Goal: Task Accomplishment & Management: Use online tool/utility

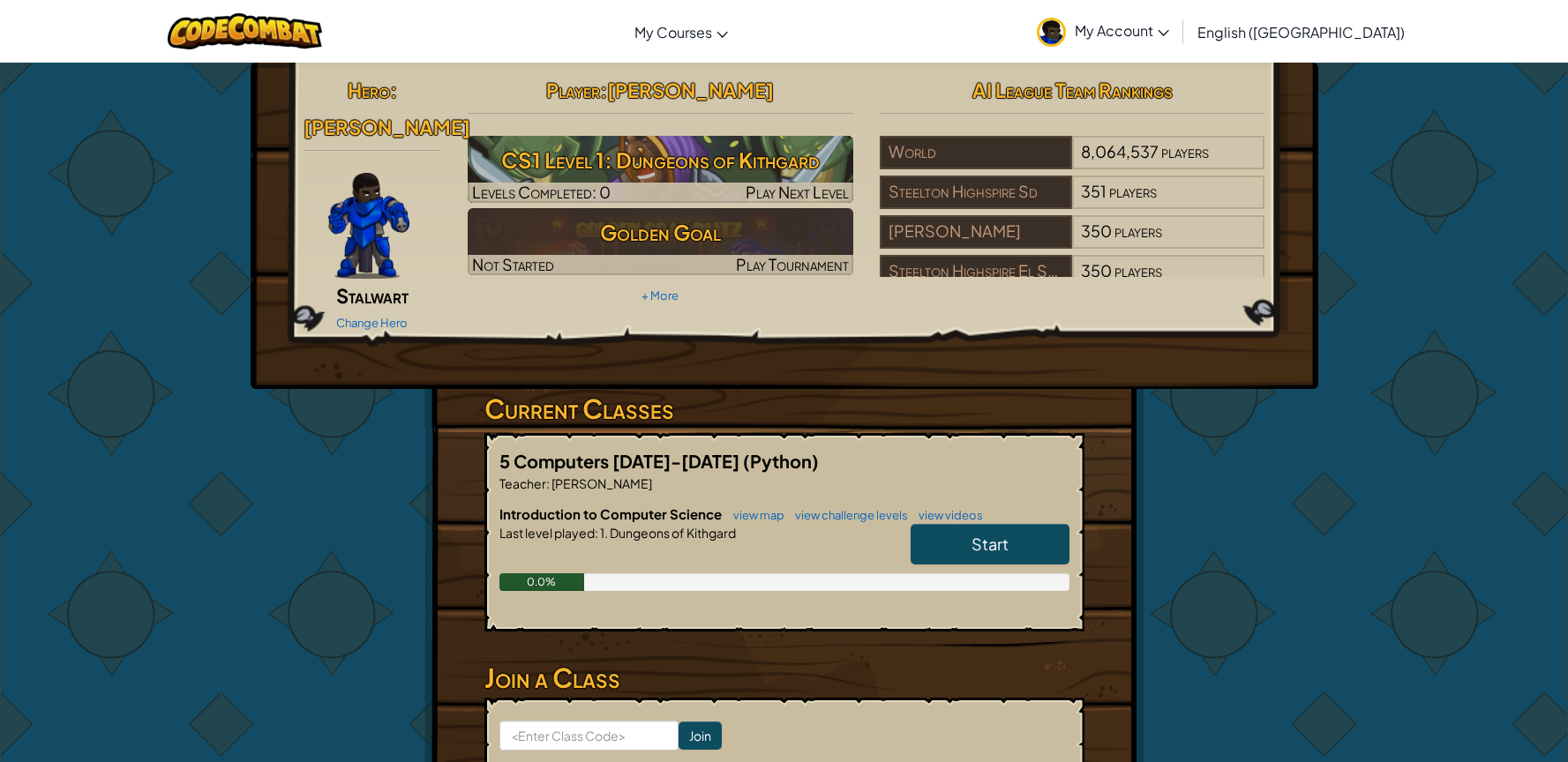
click at [974, 534] on span "Start" at bounding box center [990, 544] width 37 height 20
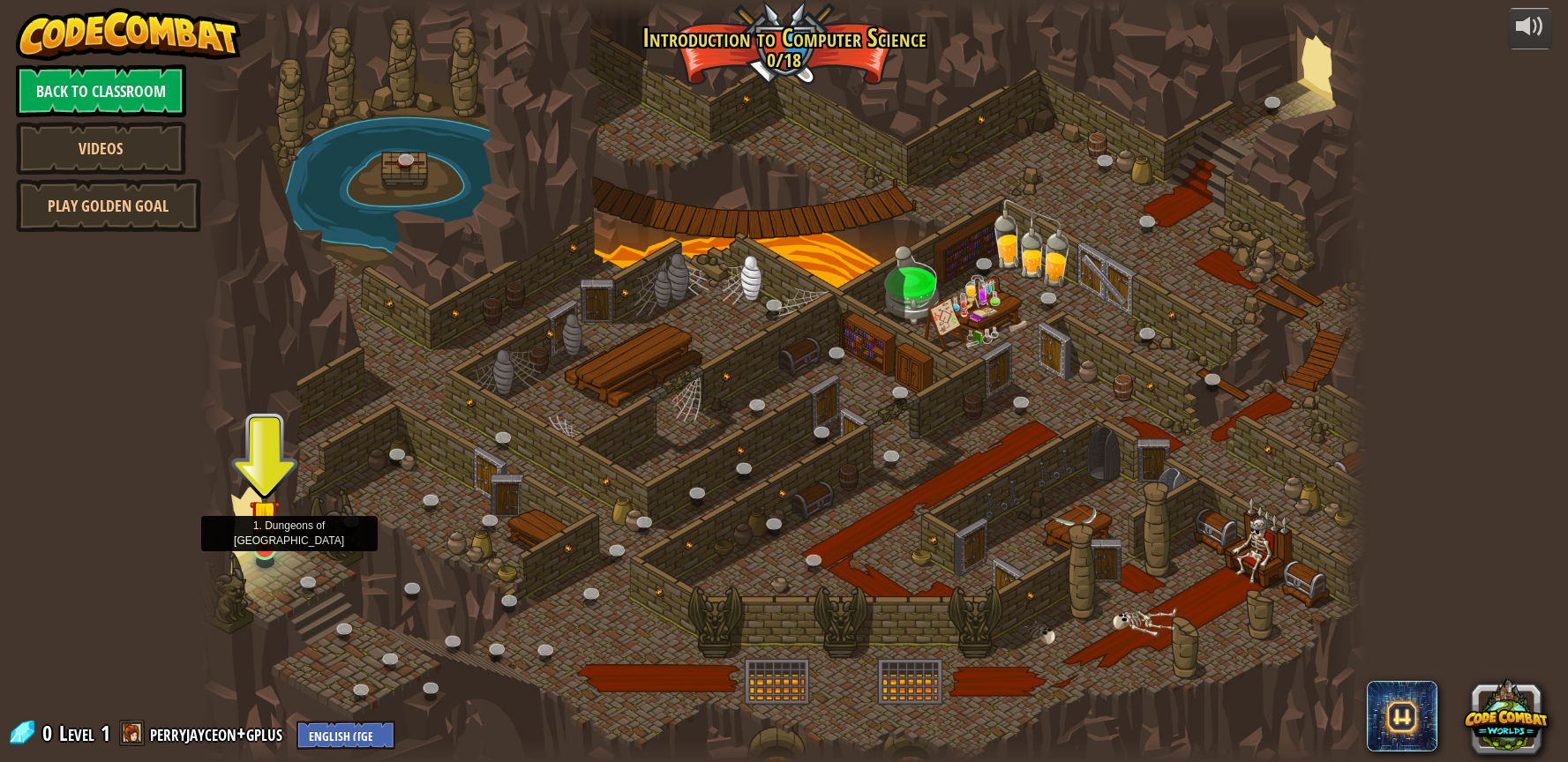
click at [265, 537] on img at bounding box center [265, 515] width 31 height 70
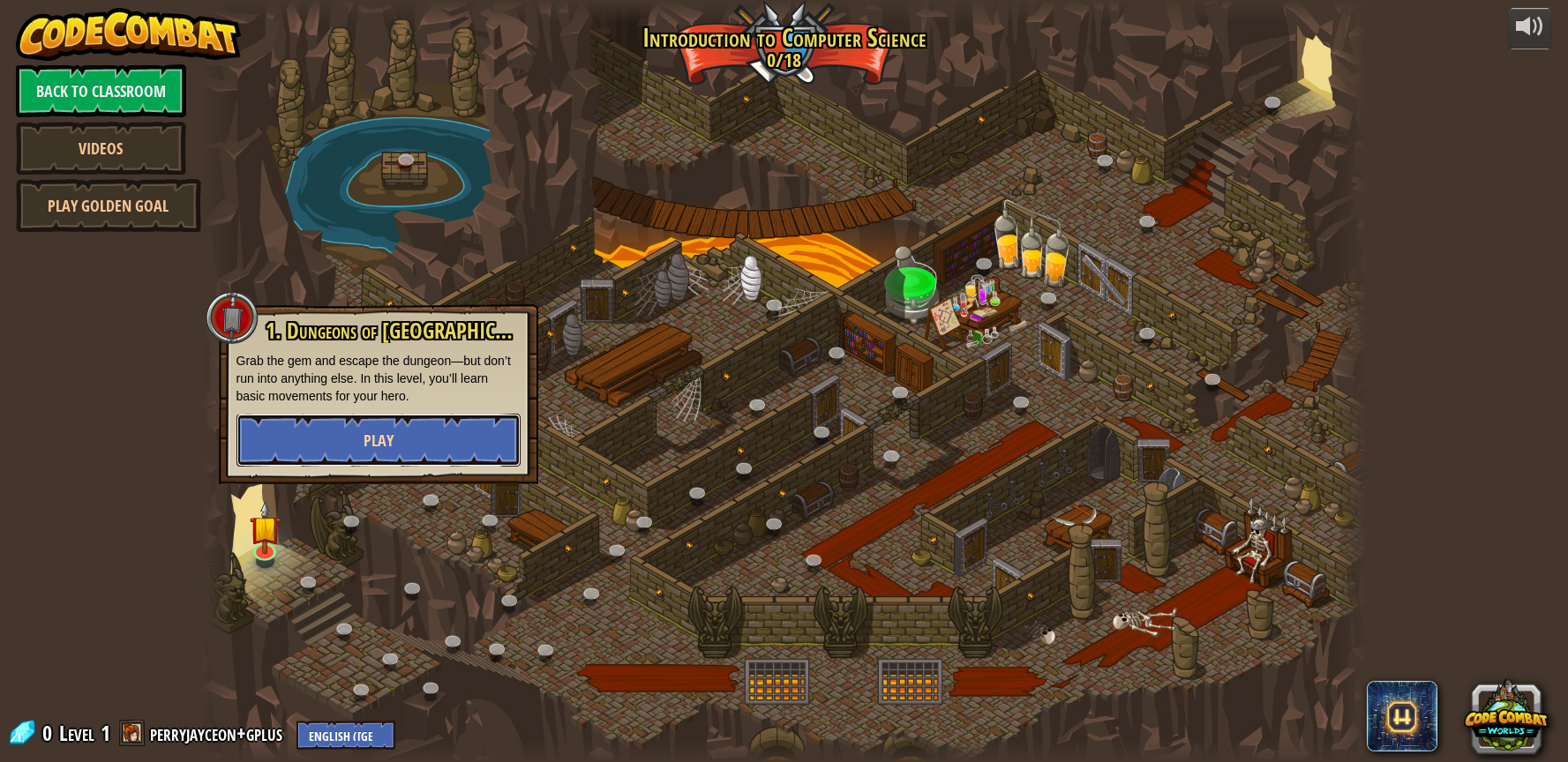
click at [409, 438] on button "Play" at bounding box center [378, 439] width 284 height 53
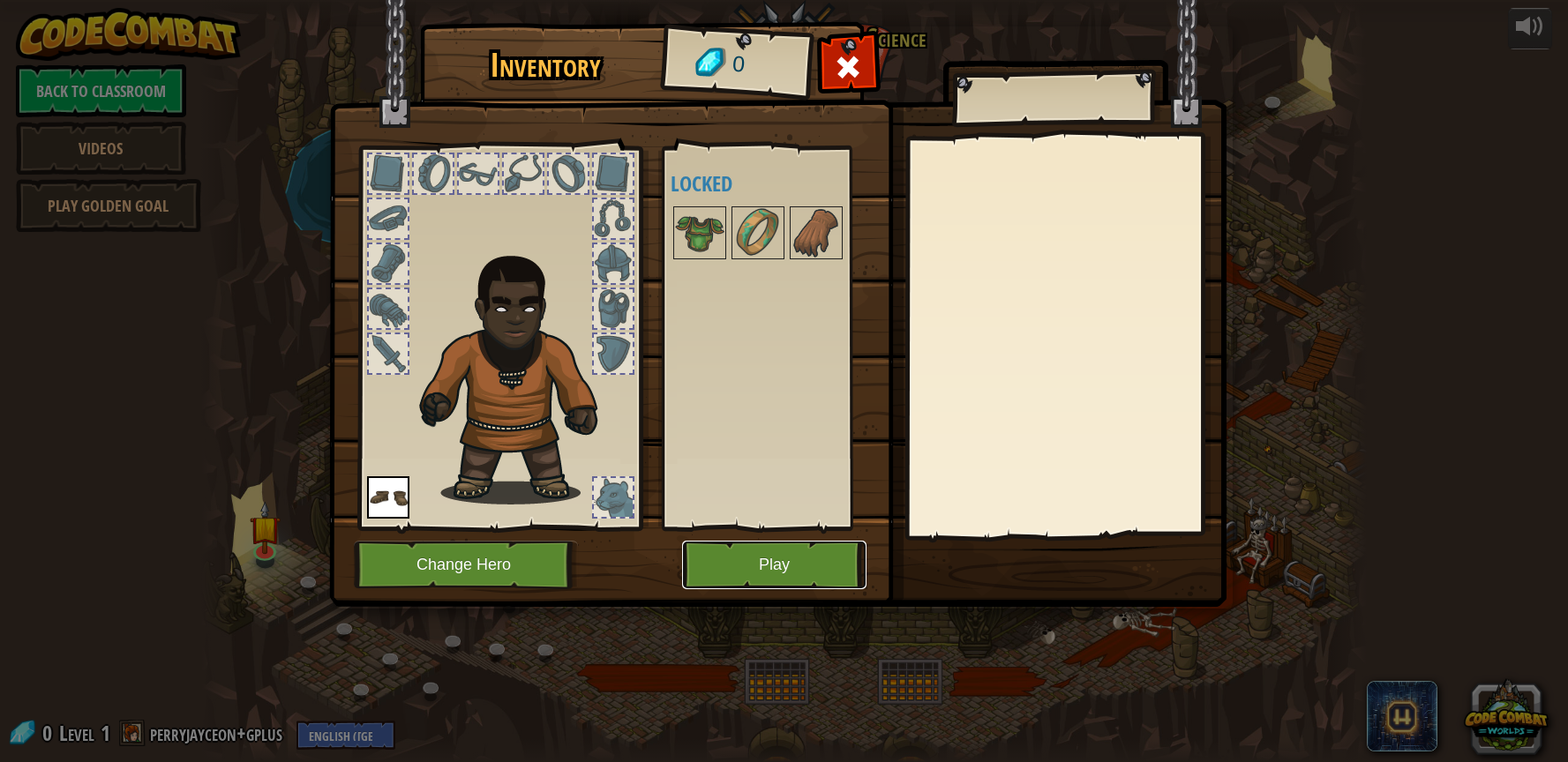
click at [791, 568] on button "Play" at bounding box center [773, 565] width 184 height 48
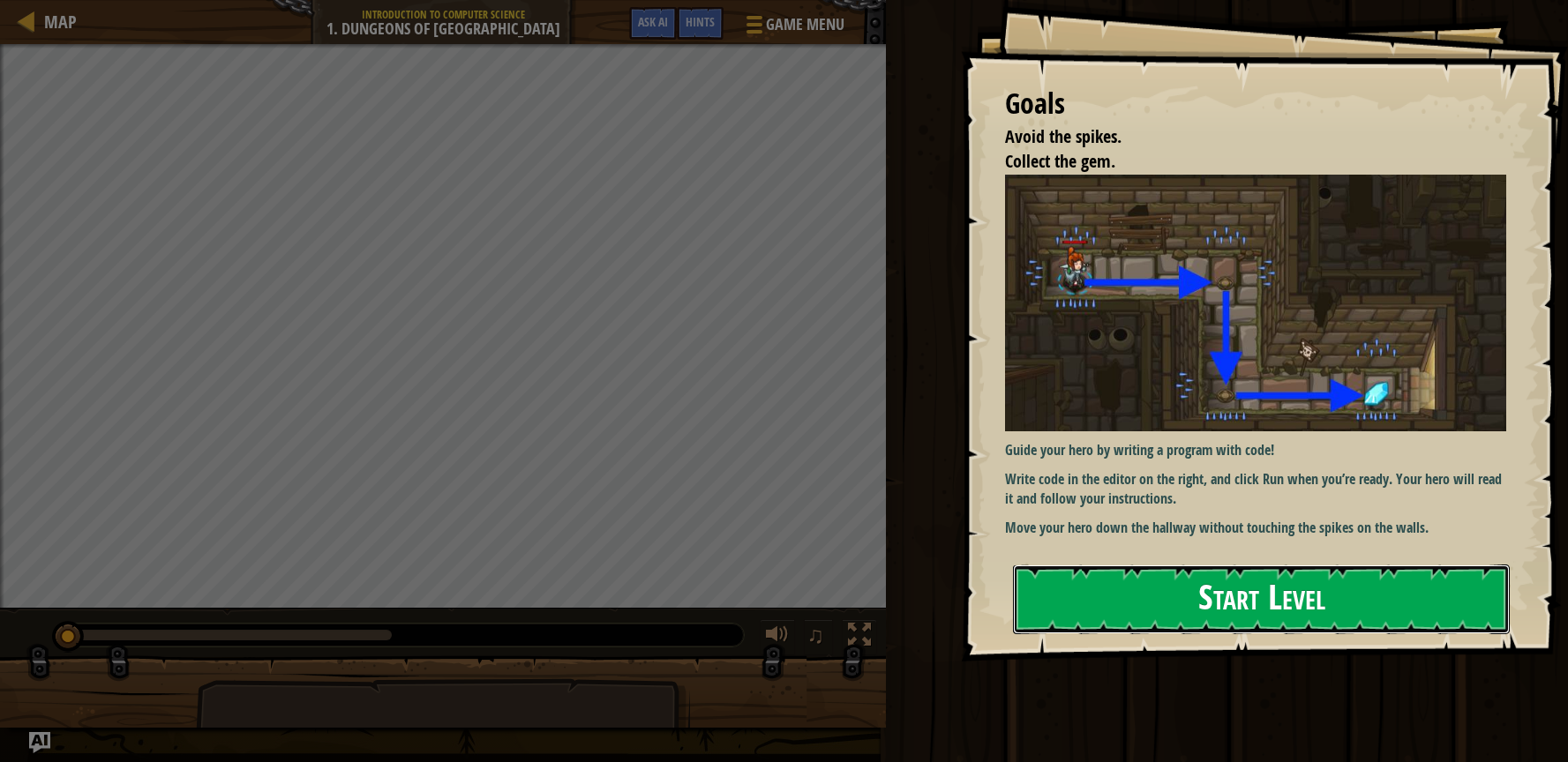
click at [1103, 566] on button "Start Level" at bounding box center [1261, 598] width 497 height 69
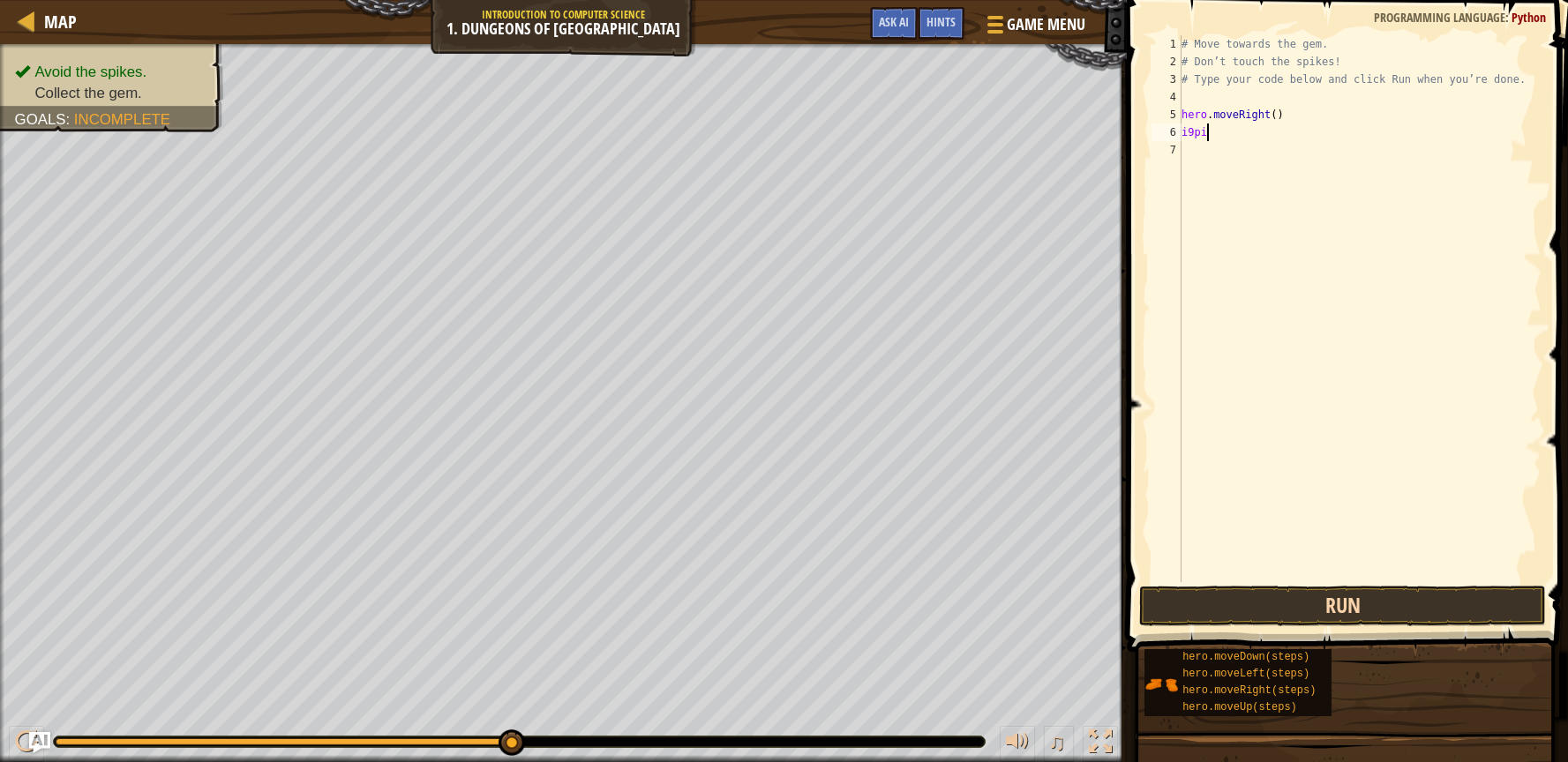
scroll to position [7, 0]
type textarea "i"
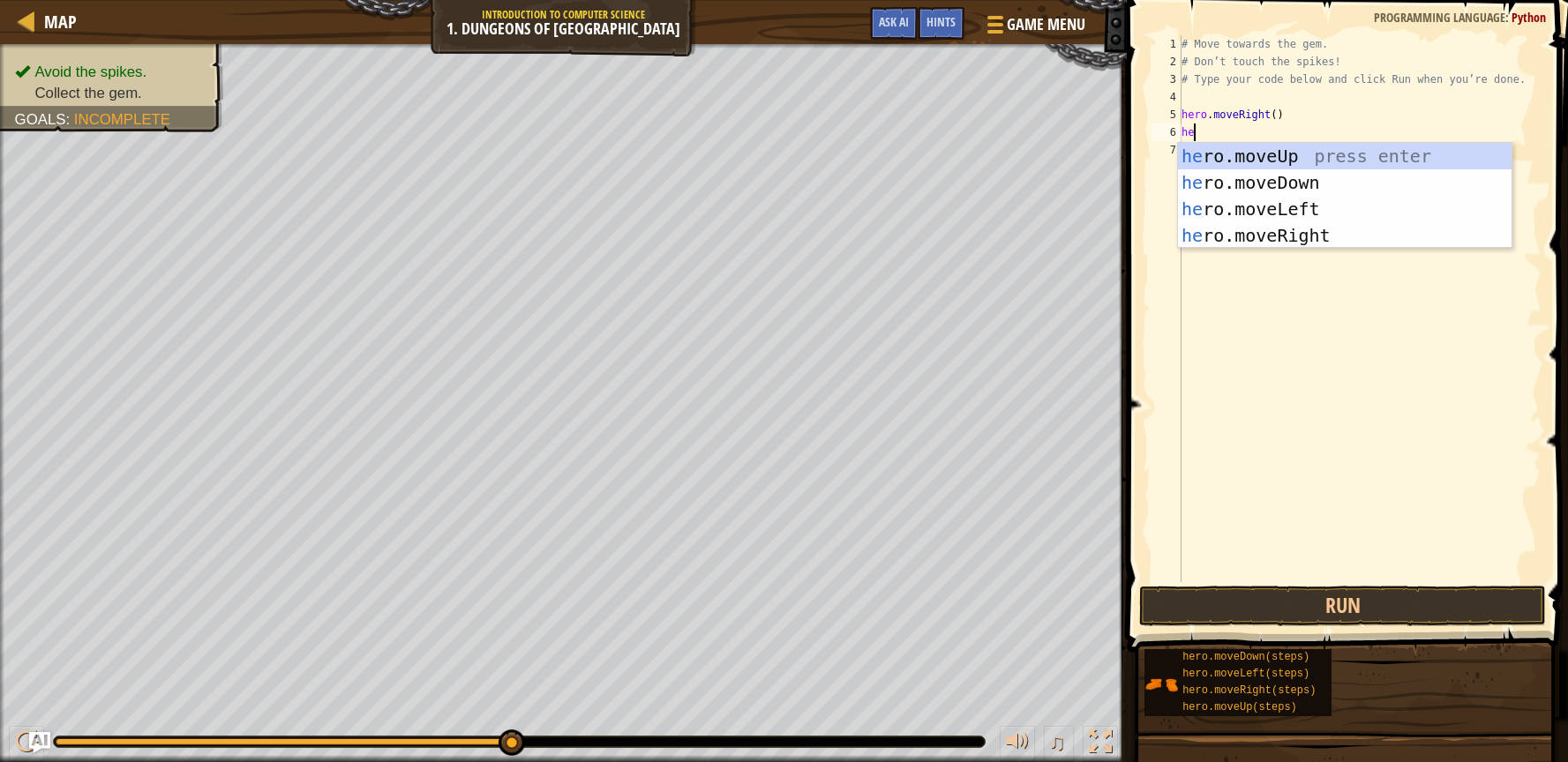
type textarea "her"
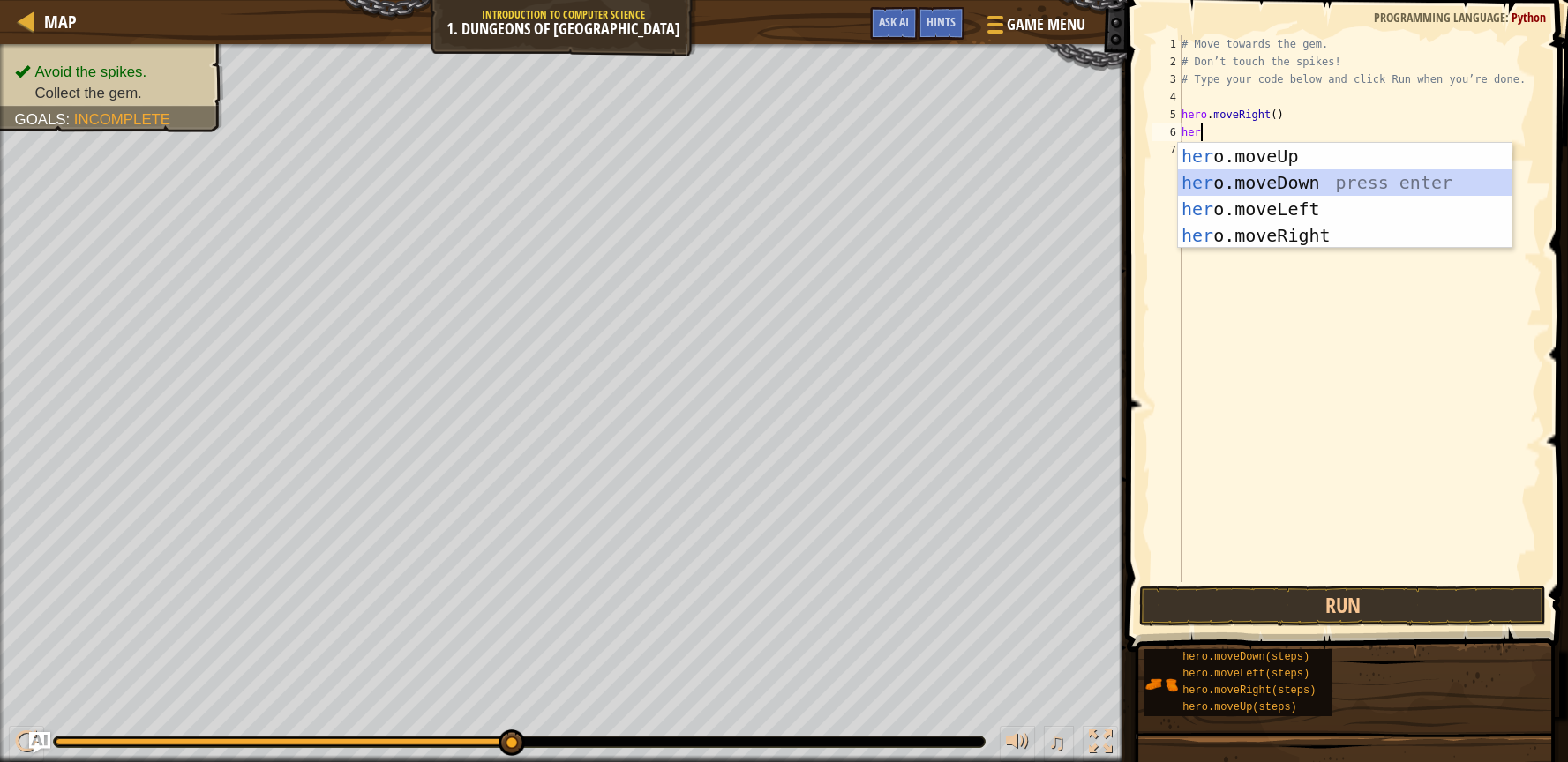
click at [1347, 172] on div "her o.moveUp press enter her o.moveDown press enter her o.moveLeft press enter …" at bounding box center [1344, 223] width 334 height 159
click at [1347, 172] on div "# Move towards the gem. # Don’t touch the spikes! # Type your code below and cl…" at bounding box center [1359, 326] width 364 height 582
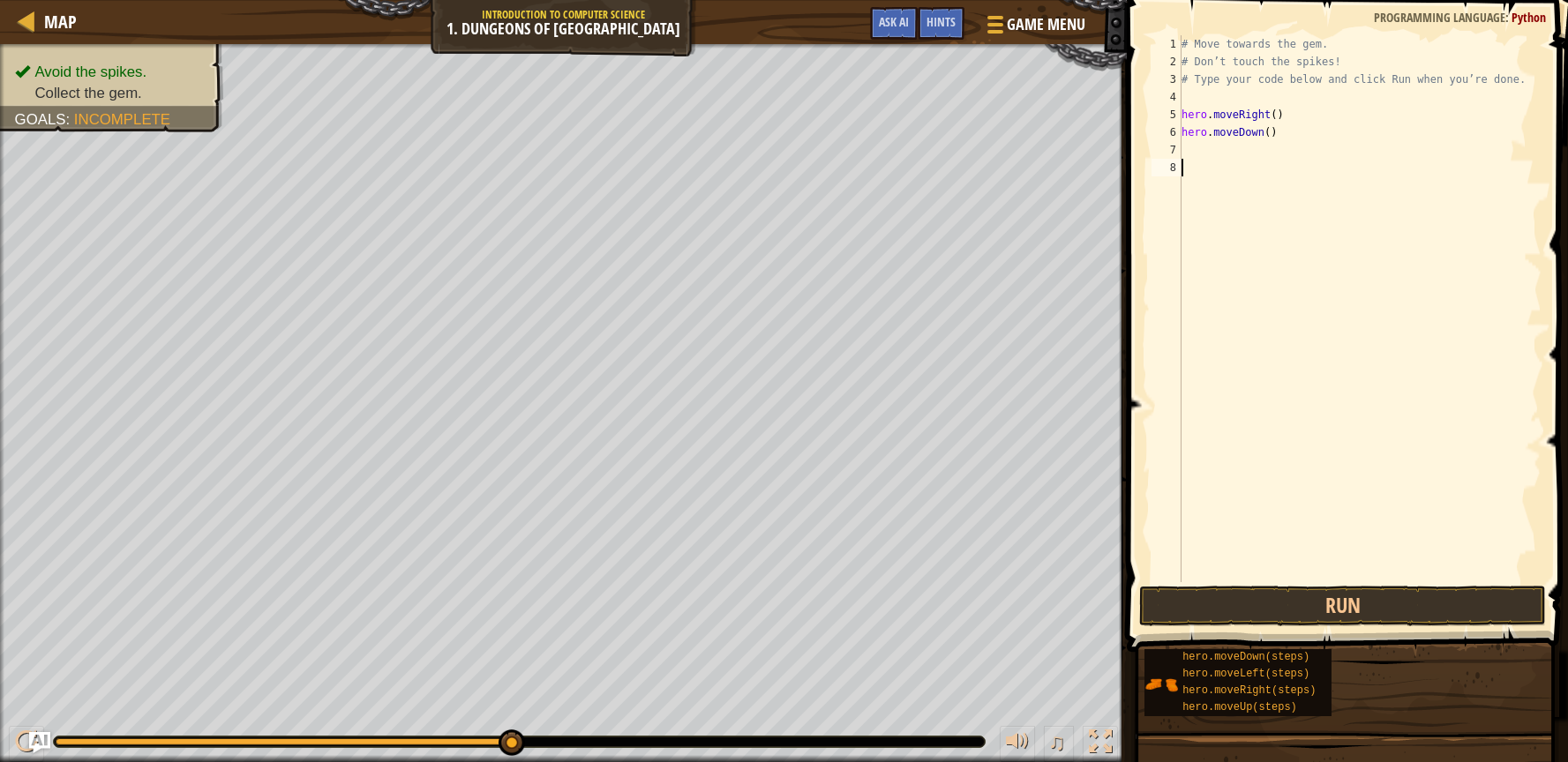
click at [1347, 172] on div "# Move towards the gem. # Don’t touch the spikes! # Type your code below and cl…" at bounding box center [1359, 326] width 364 height 582
click at [1214, 152] on div "# Move towards the gem. # Don’t touch the spikes! # Type your code below and cl…" at bounding box center [1359, 326] width 364 height 582
type textarea "h"
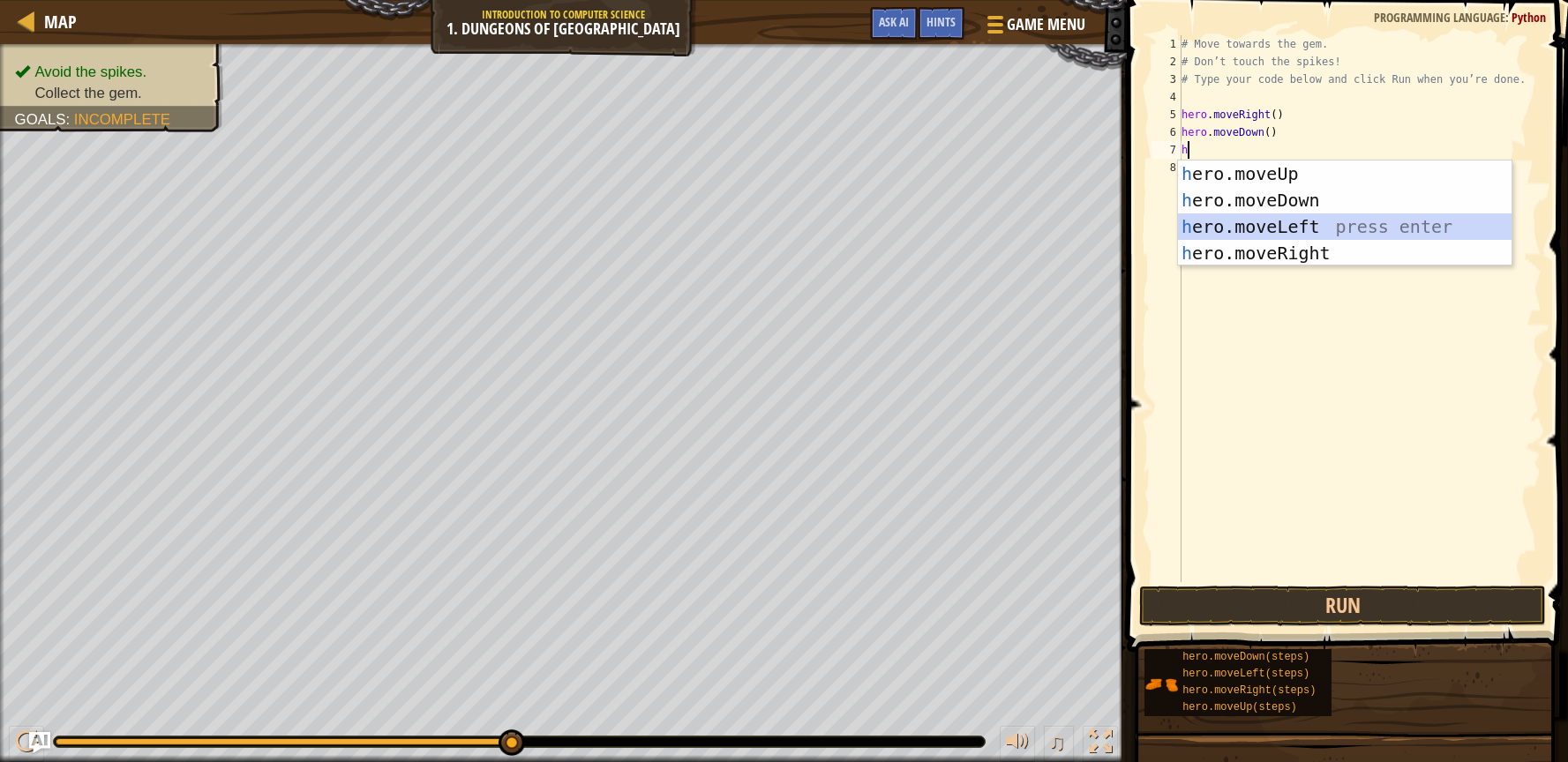
click at [1321, 222] on div "h ero.moveUp press enter h ero.moveDown press enter h ero.moveLeft press enter …" at bounding box center [1344, 240] width 334 height 159
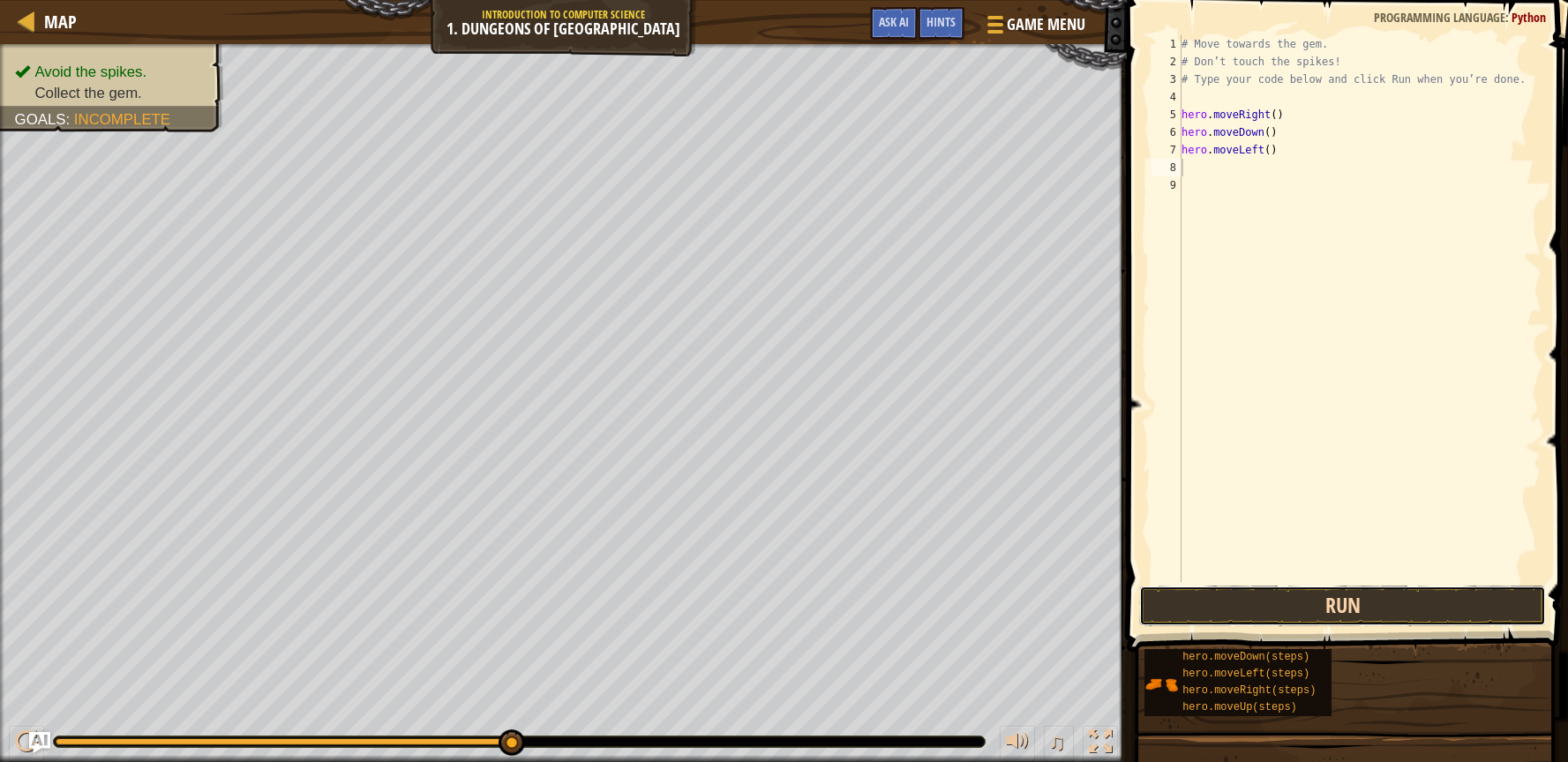
click at [1334, 605] on button "Run" at bounding box center [1342, 606] width 408 height 41
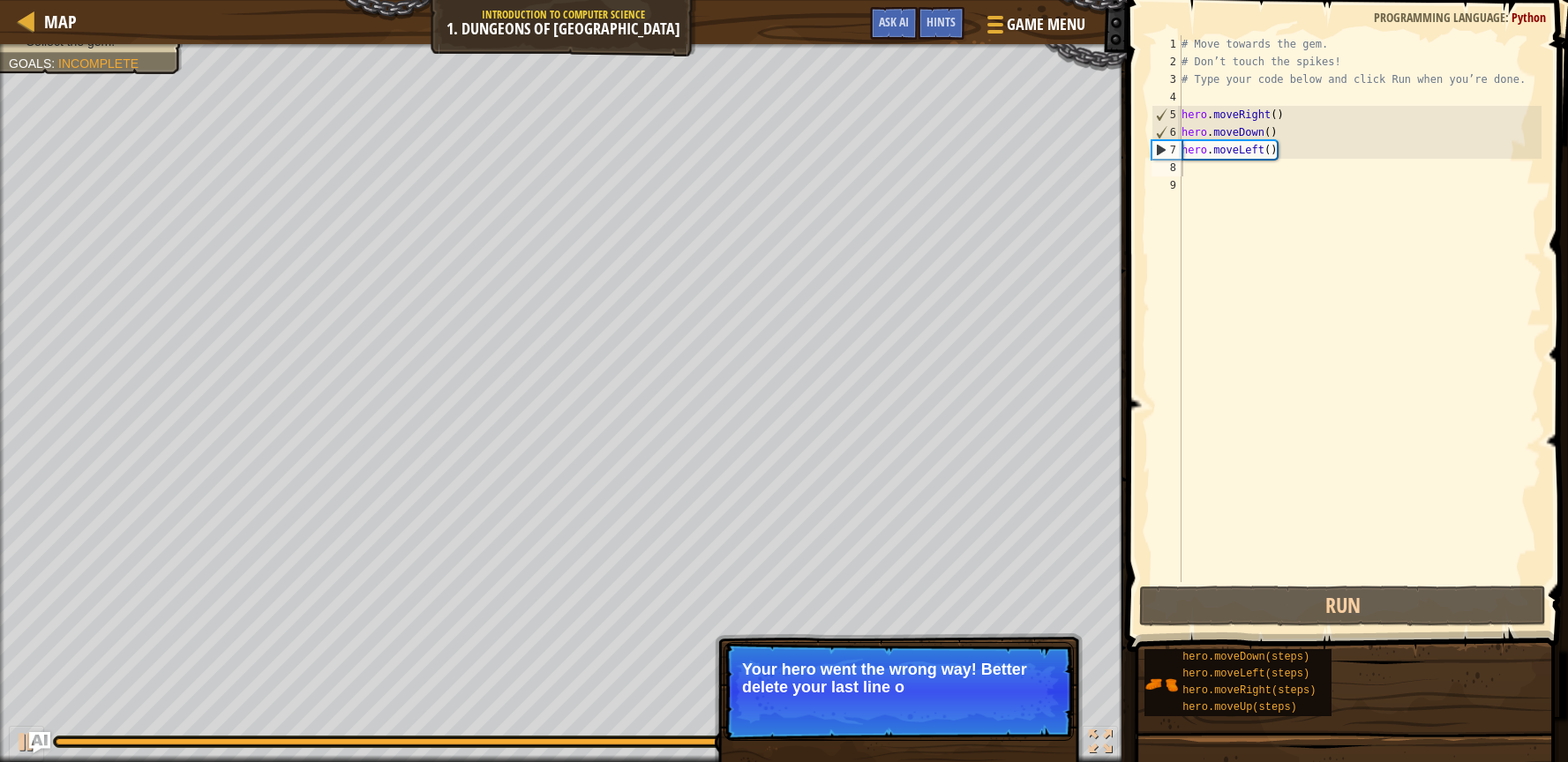
drag, startPoint x: 991, startPoint y: 665, endPoint x: 1408, endPoint y: 366, distance: 513.1
click at [1018, 655] on p "Skip (esc) Continue Your hero went the wrong way! Better delete your last line o" at bounding box center [898, 691] width 351 height 99
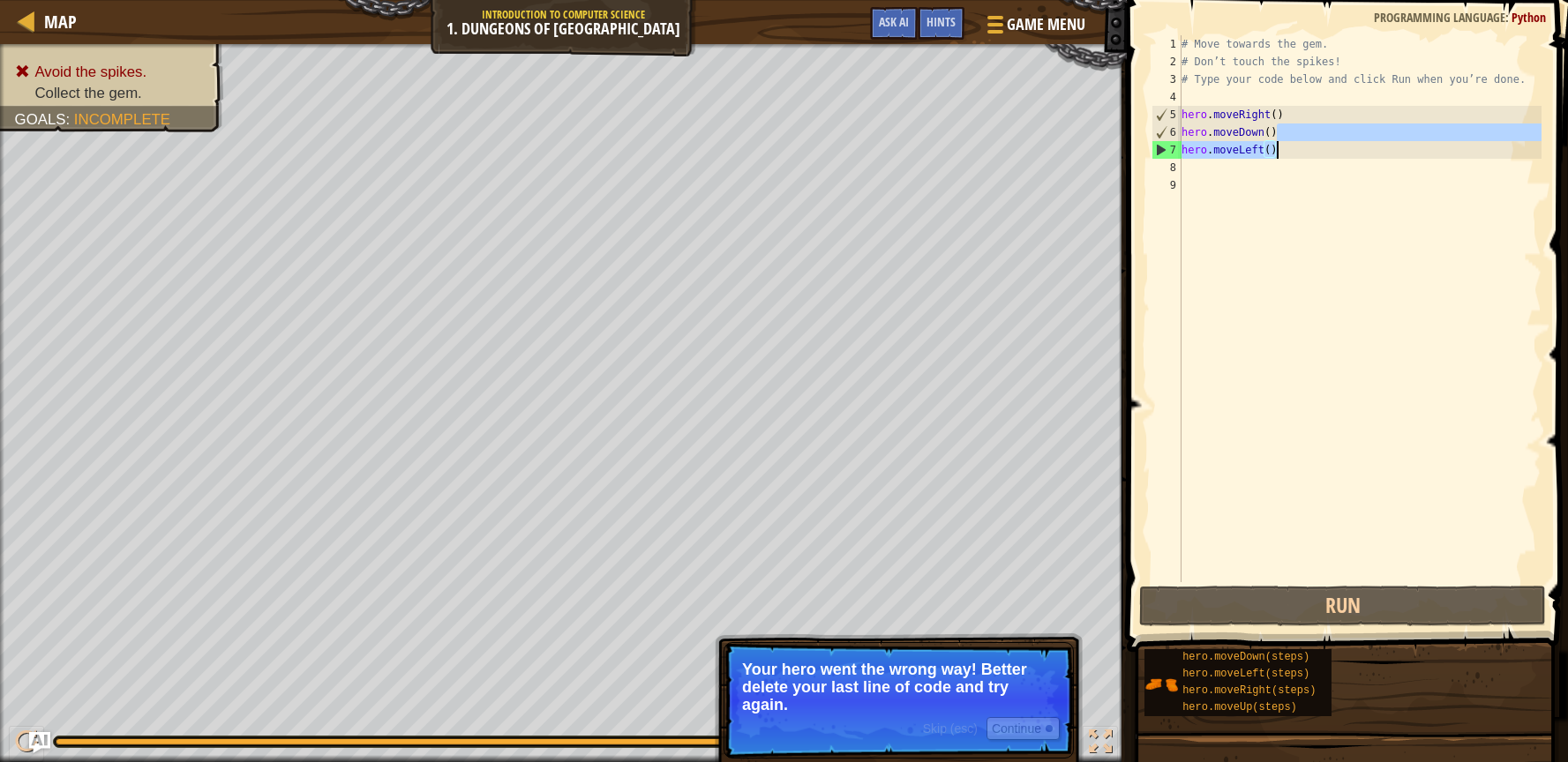
click at [1280, 151] on div "# Move towards the gem. # Don’t touch the spikes! # Type your code below and cl…" at bounding box center [1359, 326] width 364 height 582
type textarea "hero.moveDown() hero.moveLeft()"
click at [1282, 162] on div "# Move towards the gem. # Don’t touch the spikes! # Type your code below and cl…" at bounding box center [1359, 326] width 364 height 582
click at [1282, 144] on div "# Move towards the gem. # Don’t touch the spikes! # Type your code below and cl…" at bounding box center [1359, 326] width 364 height 582
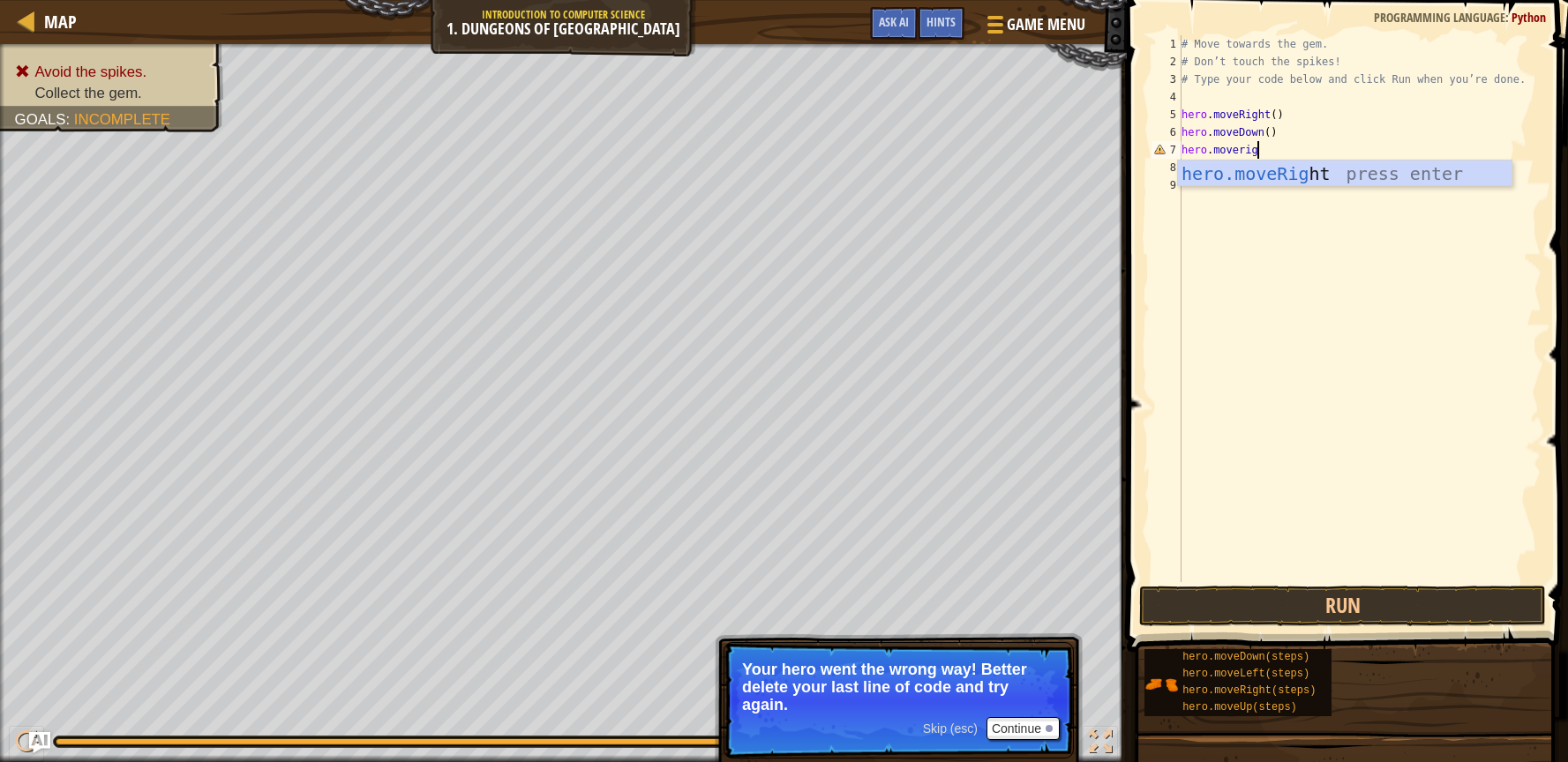
scroll to position [7, 6]
type textarea "hero.moveright"
click at [1305, 161] on div "hero.moveRight press enter" at bounding box center [1344, 201] width 334 height 80
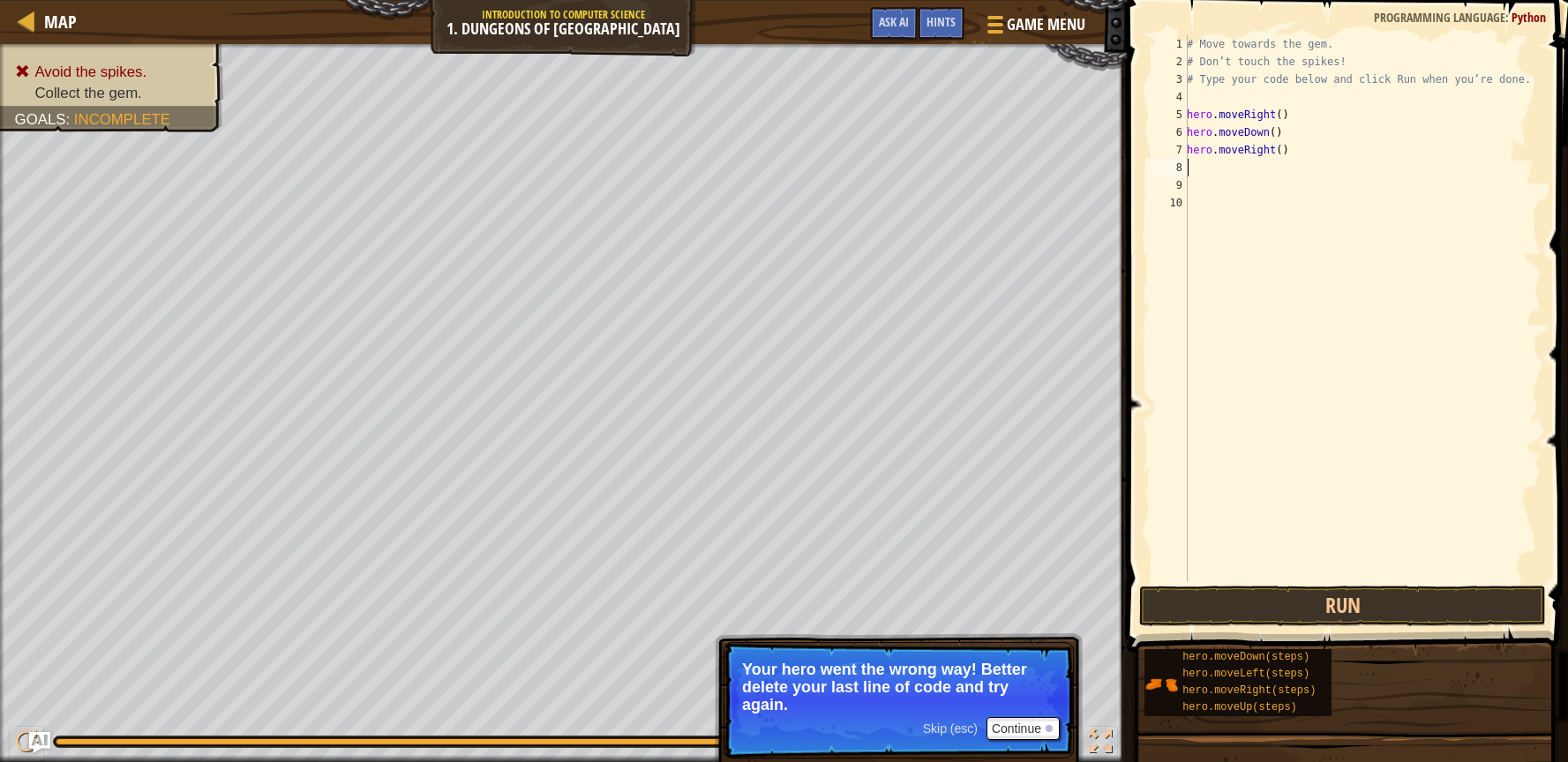
scroll to position [7, 0]
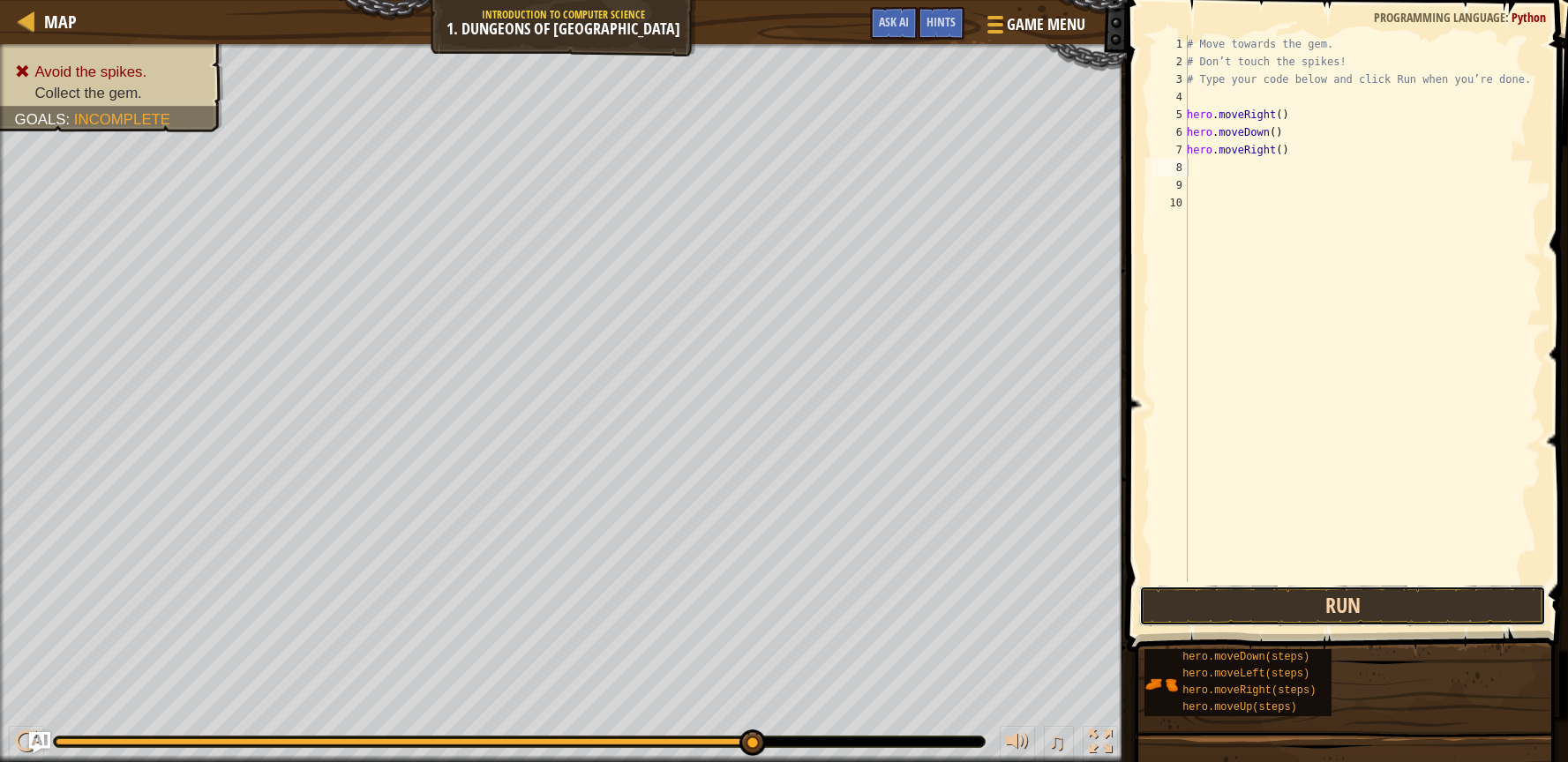
click at [1360, 585] on button "Run" at bounding box center [1342, 606] width 408 height 41
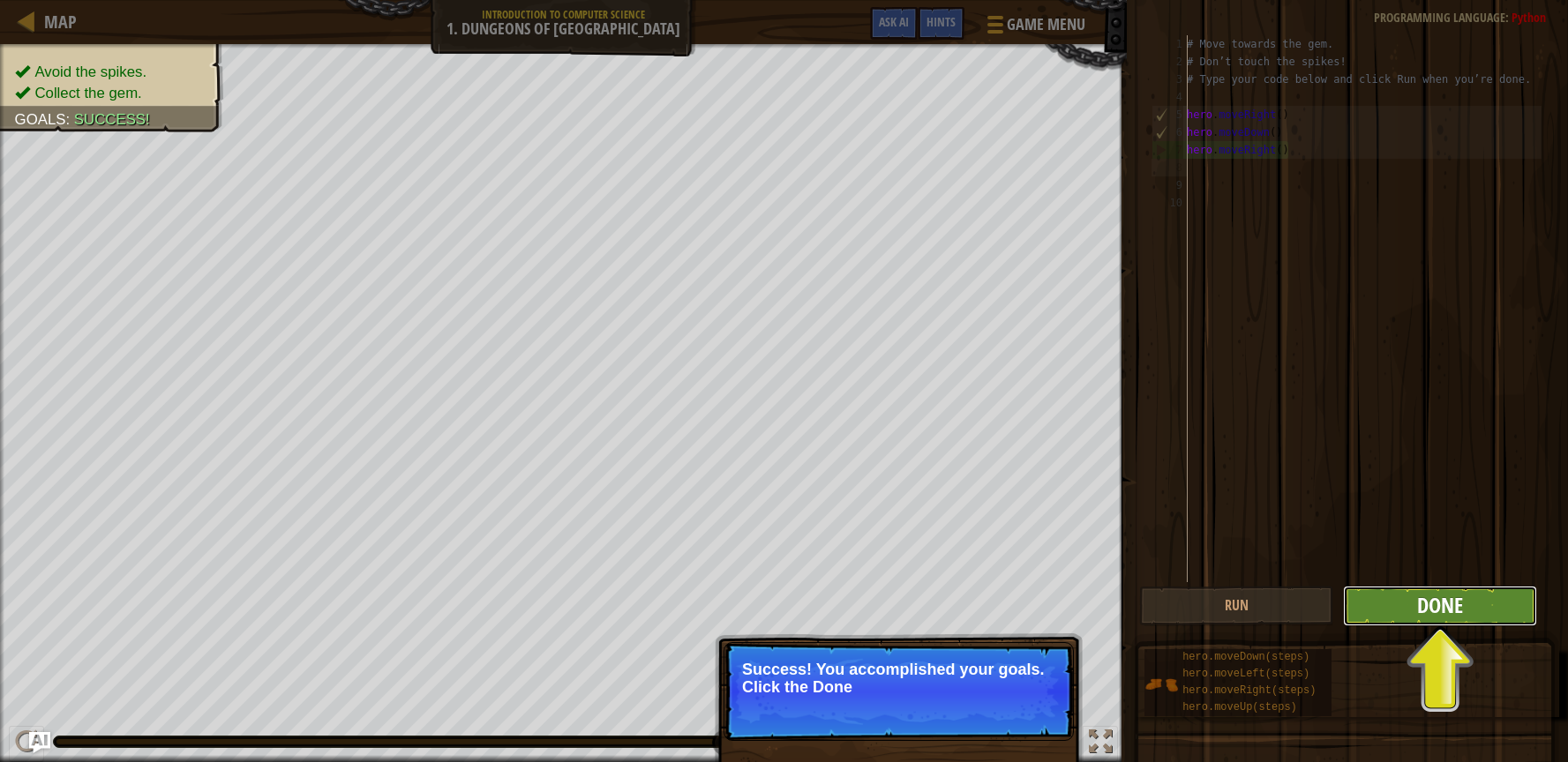
click at [1417, 602] on span "Done" at bounding box center [1440, 605] width 46 height 29
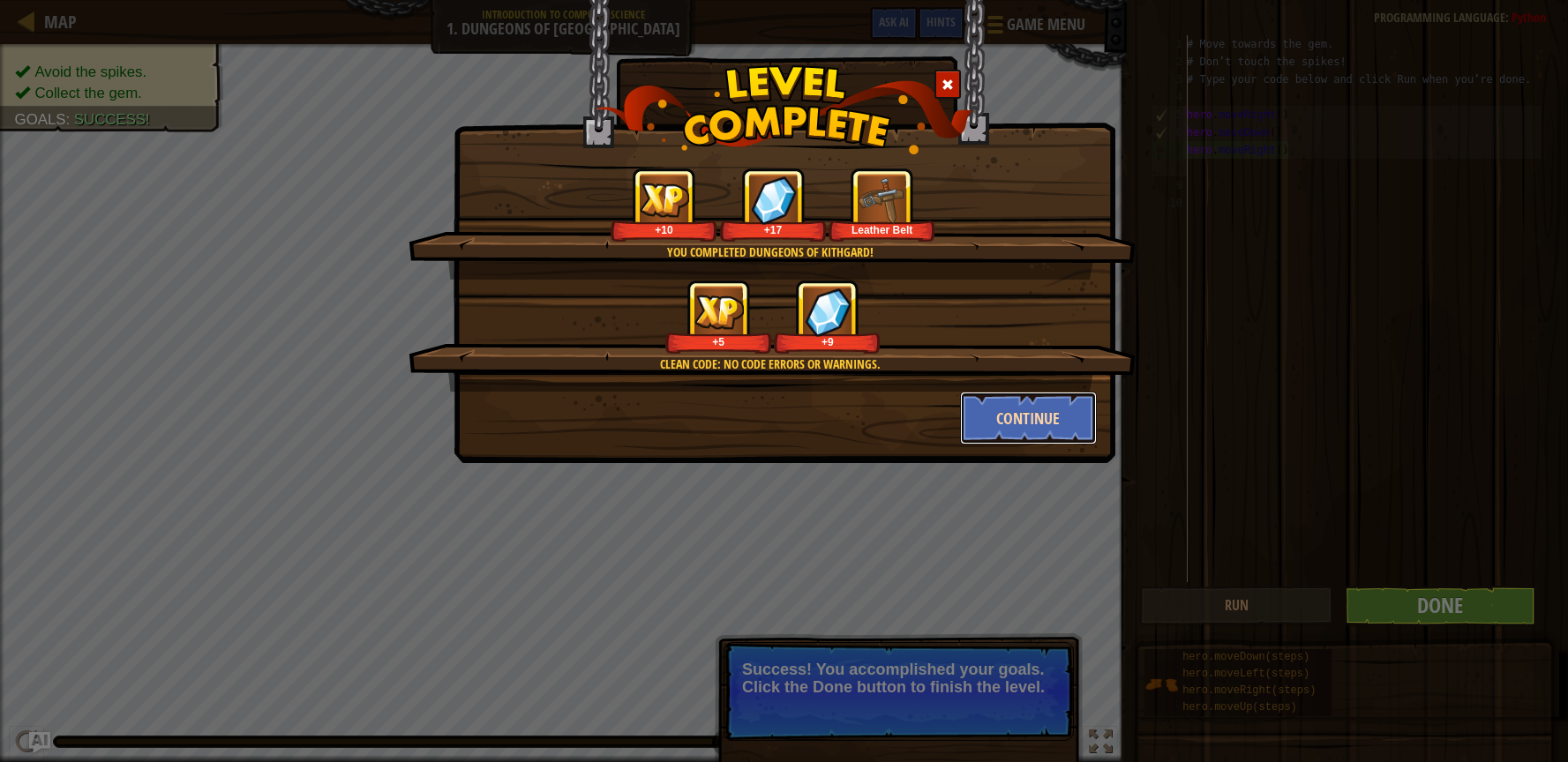
click at [1038, 421] on button "Continue" at bounding box center [1029, 417] width 137 height 53
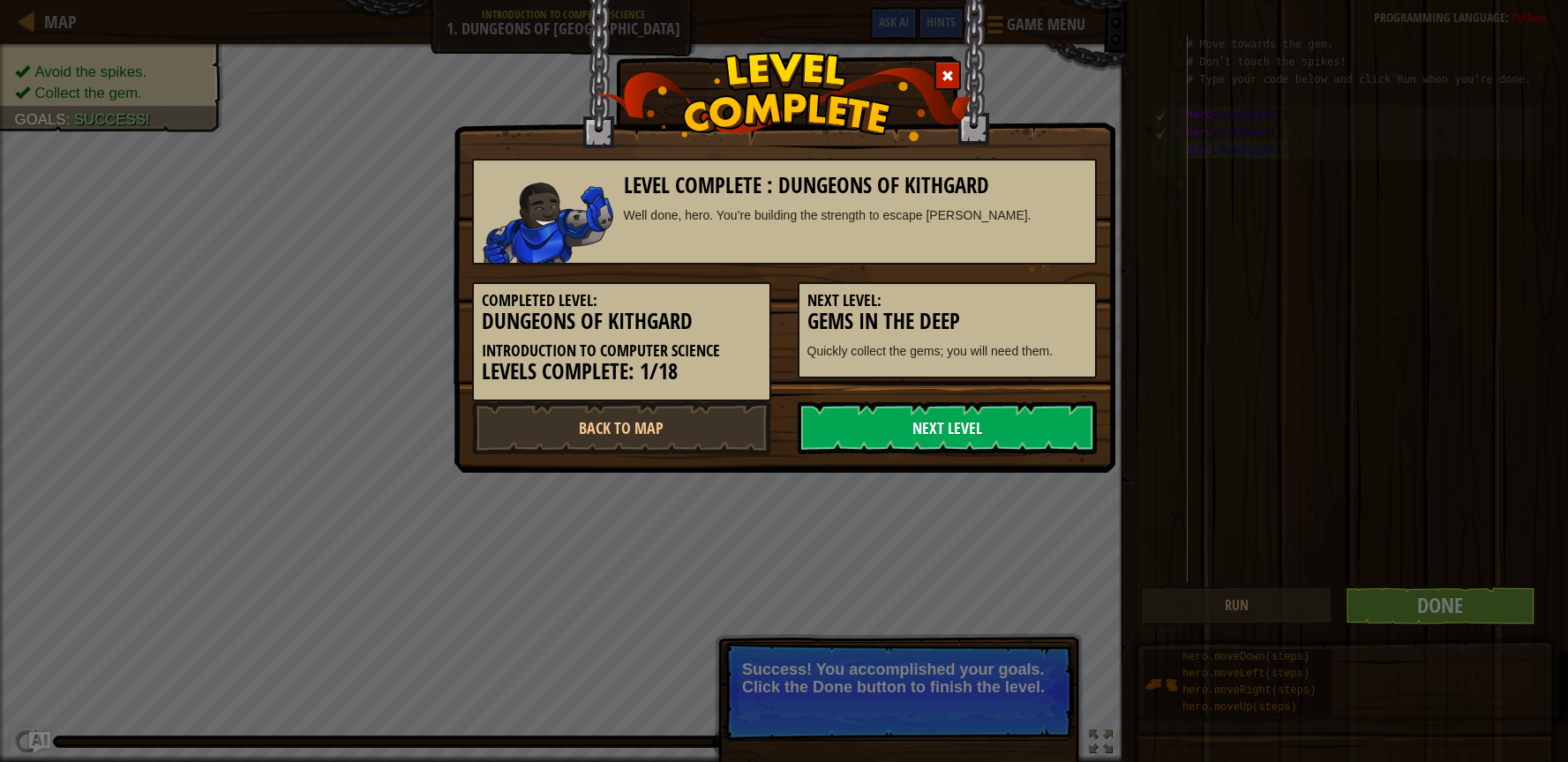
click at [907, 427] on link "Next Level" at bounding box center [946, 427] width 299 height 53
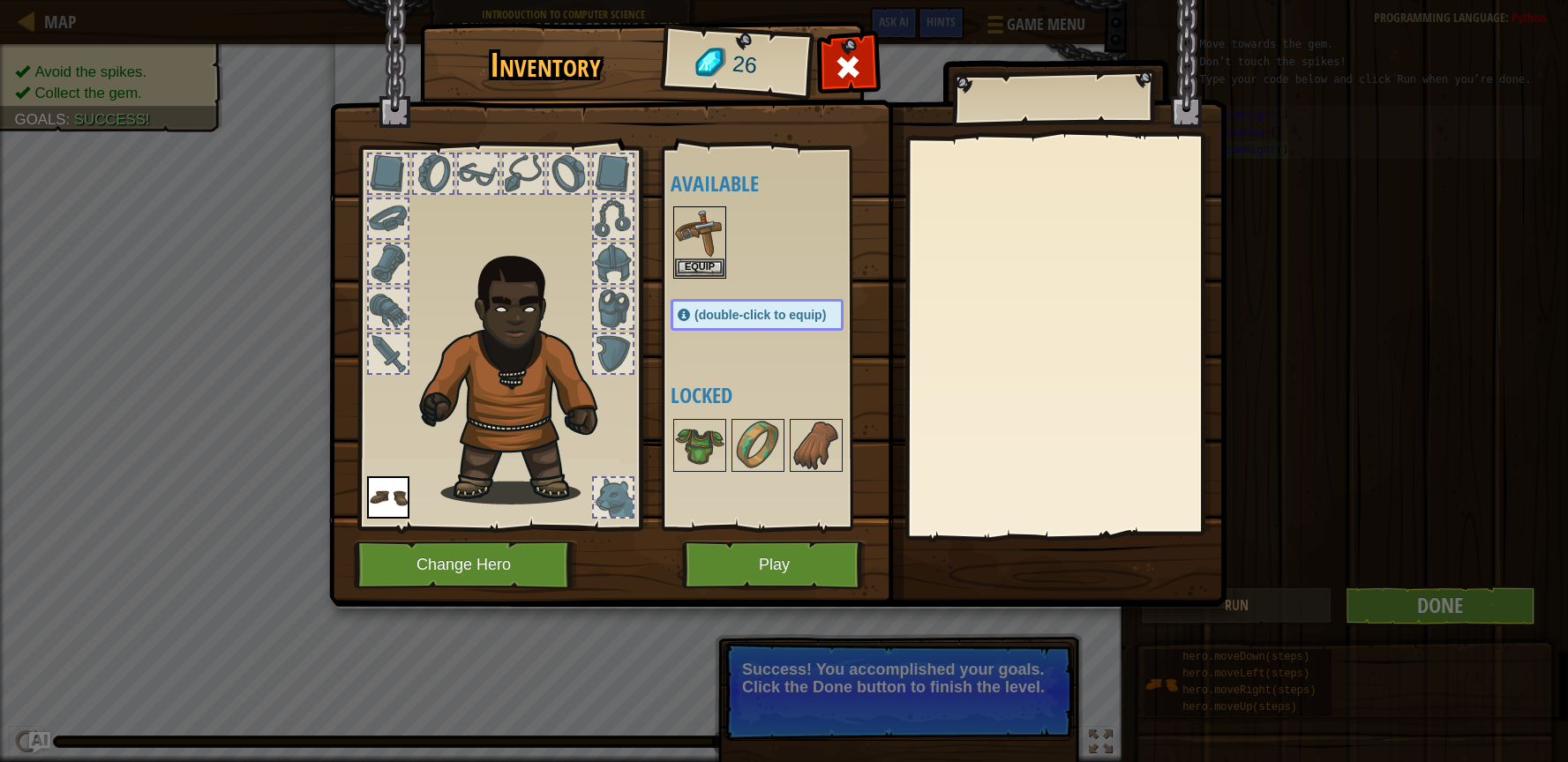
click at [1416, 609] on div "Inventory 26 Available Equip Equip (double-click to equip) Locked Equip Unequip…" at bounding box center [784, 381] width 1568 height 762
click at [721, 587] on button "Play" at bounding box center [773, 565] width 184 height 48
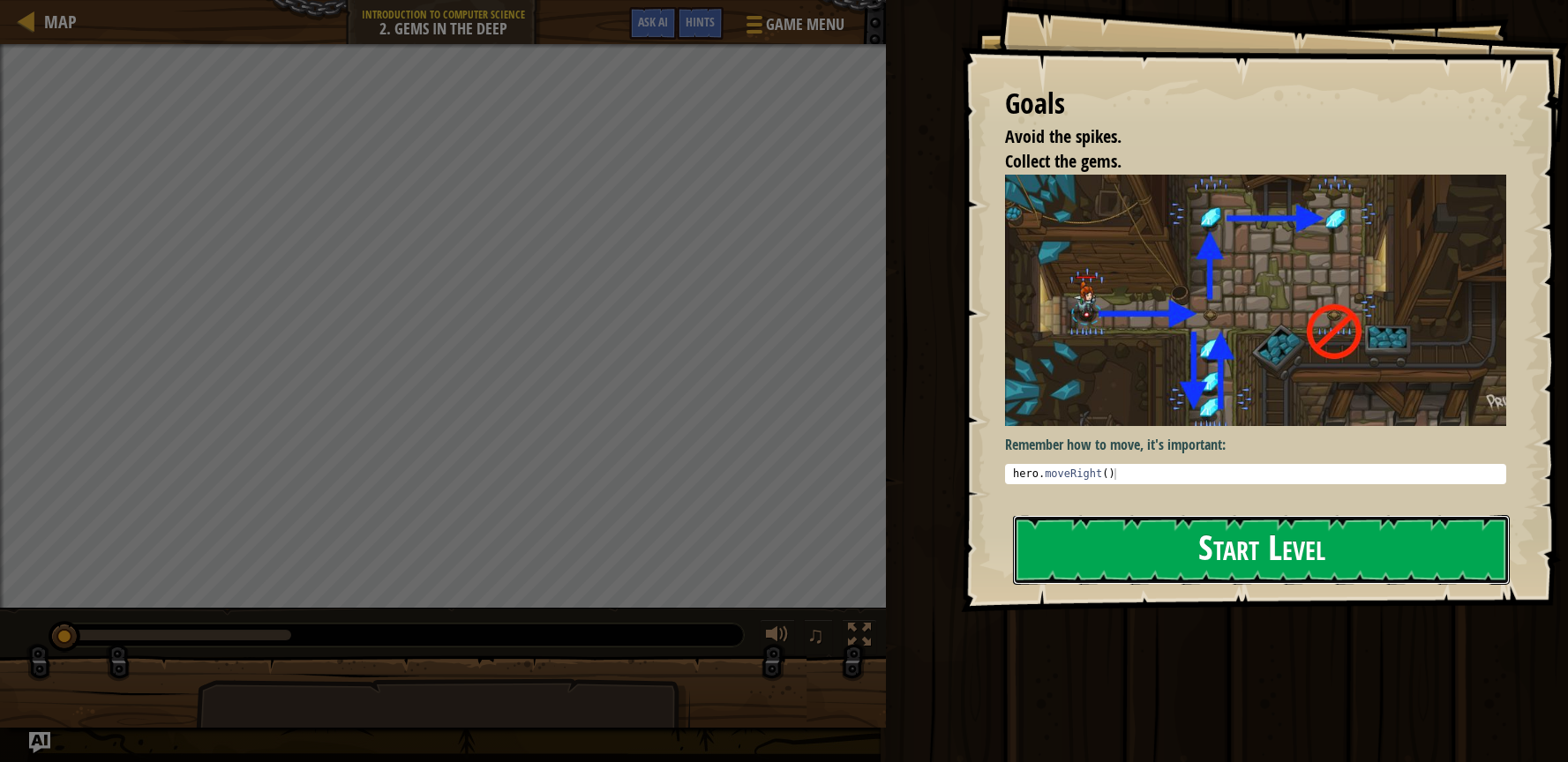
click at [1287, 537] on button "Start Level" at bounding box center [1261, 549] width 497 height 69
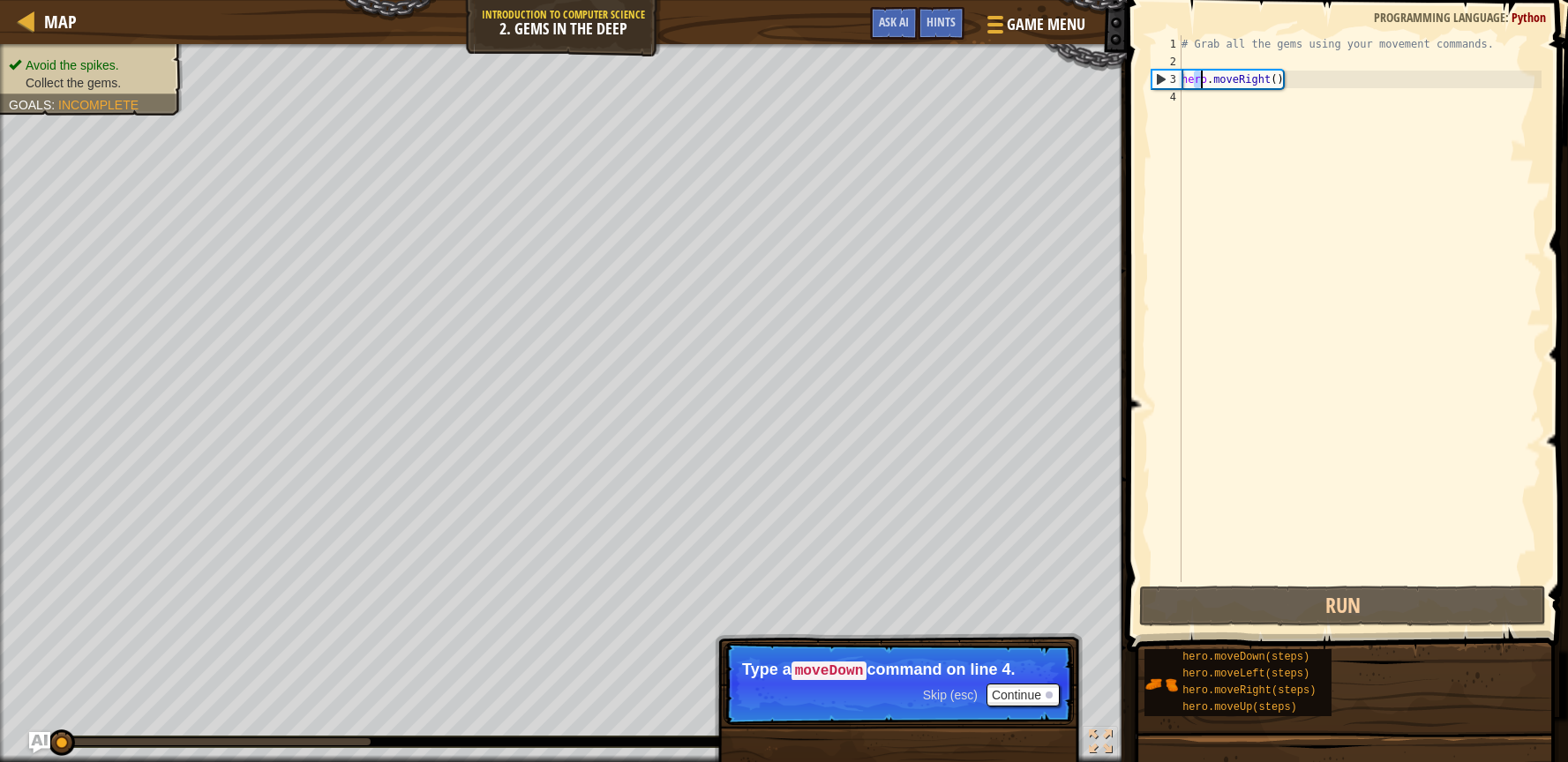
drag, startPoint x: 1194, startPoint y: 84, endPoint x: 1197, endPoint y: 95, distance: 11.4
click at [1197, 95] on div "# Grab all the gems using your movement commands. hero . moveRight ( )" at bounding box center [1359, 326] width 364 height 582
type textarea "hero.moveRight()"
click at [1195, 95] on div "# Grab all the gems using your movement commands. hero . moveRight ( )" at bounding box center [1359, 308] width 364 height 547
click at [1185, 102] on div "# Grab all the gems using your movement commands. hero . moveRight ( )" at bounding box center [1359, 326] width 364 height 582
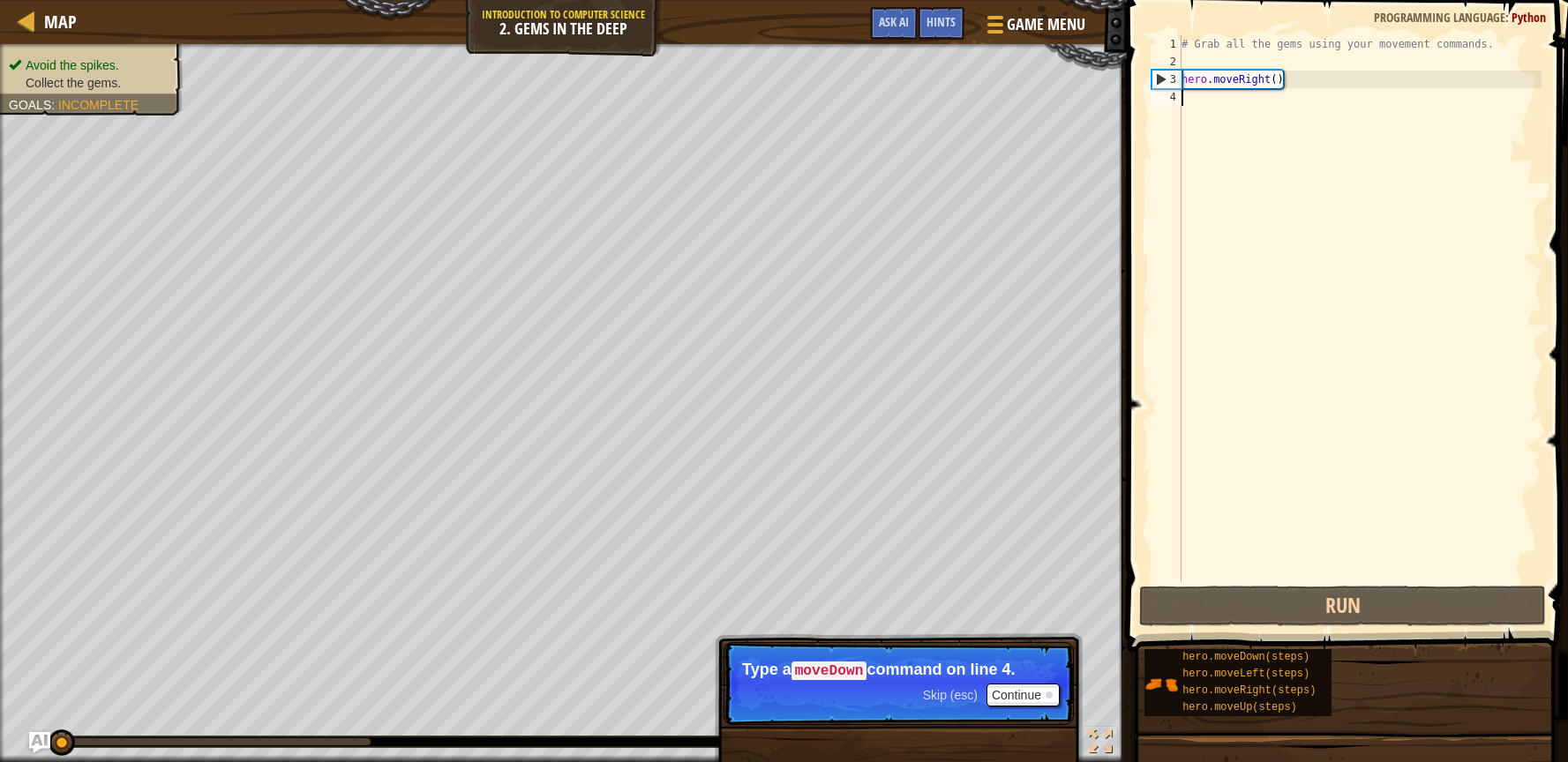
click at [1191, 92] on div "# Grab all the gems using your movement commands. hero . moveRight ( )" at bounding box center [1359, 326] width 364 height 582
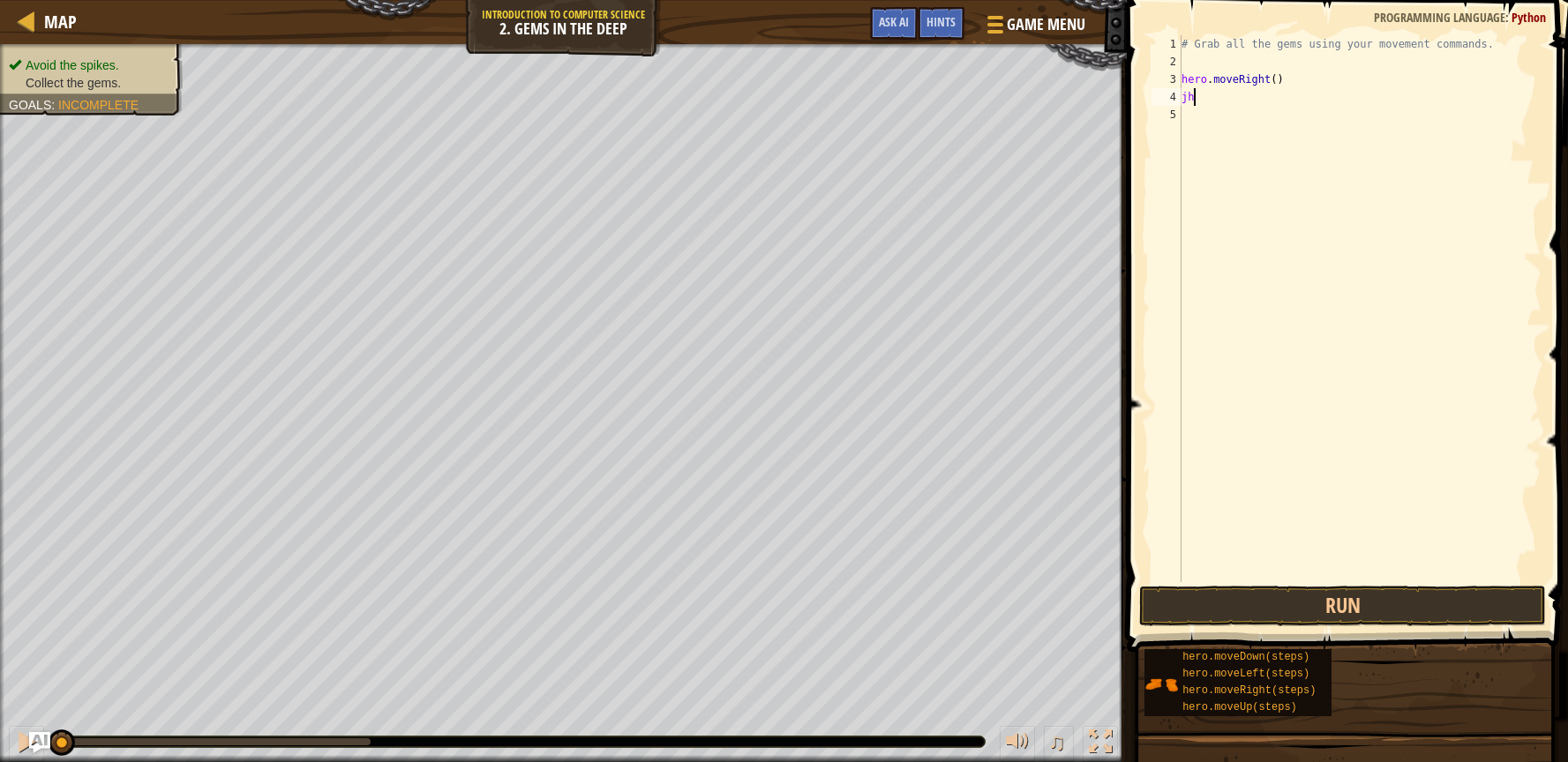
scroll to position [7, 0]
type textarea "j"
type textarea "h"
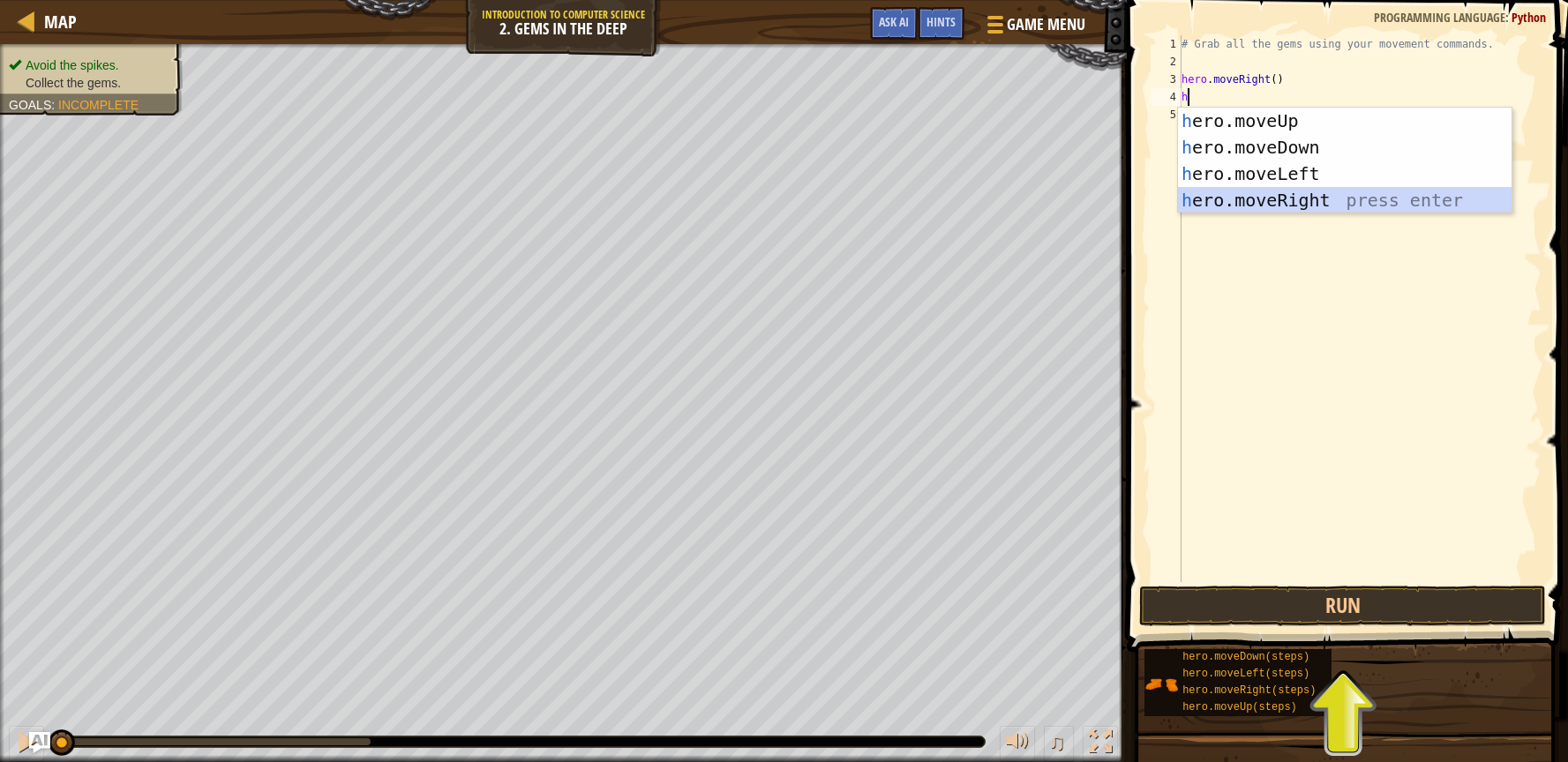
drag, startPoint x: 1300, startPoint y: 190, endPoint x: 1286, endPoint y: 410, distance: 220.4
click at [1299, 191] on div "h ero.moveUp press enter h ero.moveDown press enter h ero.moveLeft press enter …" at bounding box center [1344, 187] width 334 height 159
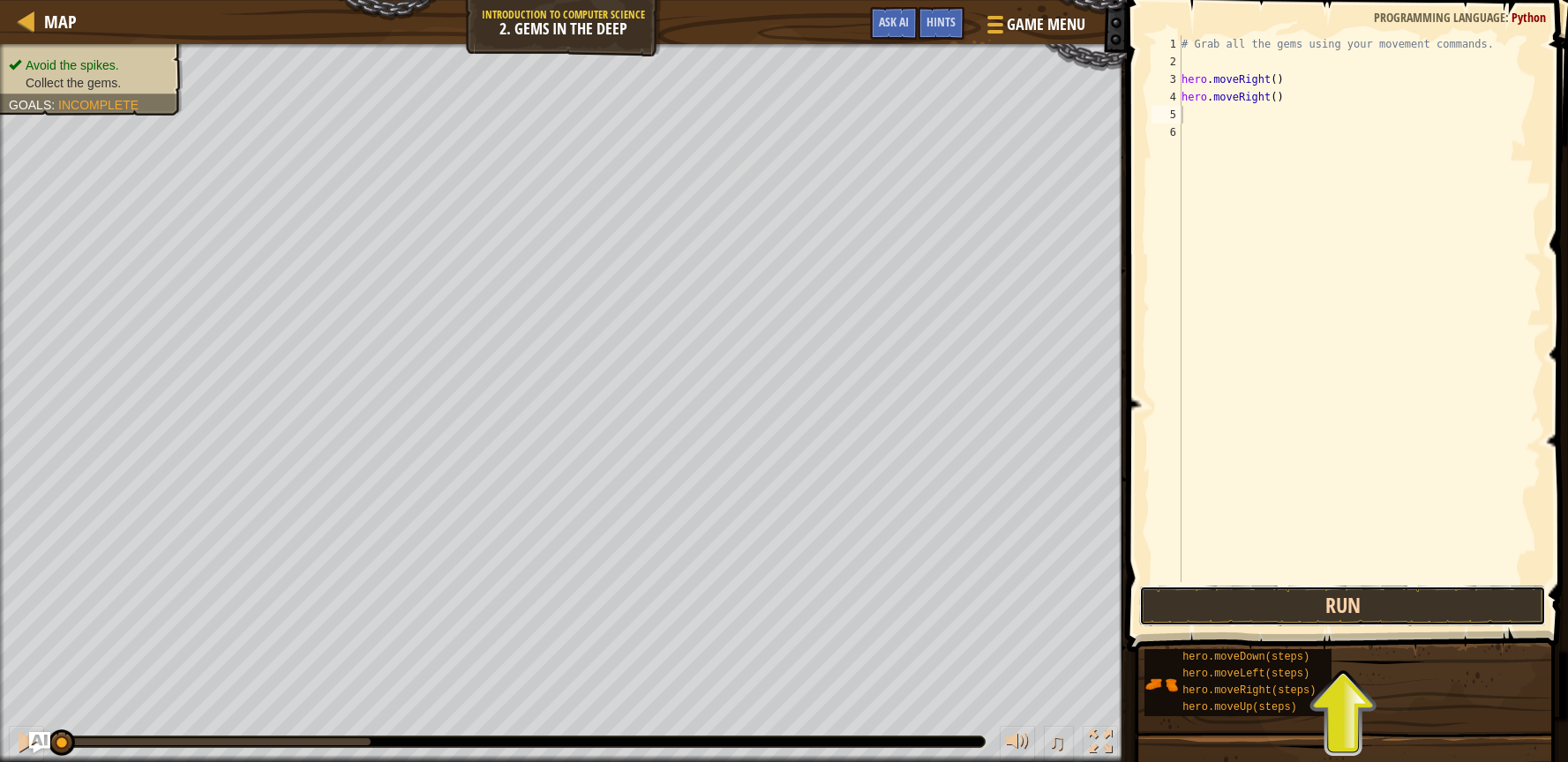
click at [1253, 594] on button "Run" at bounding box center [1342, 606] width 408 height 41
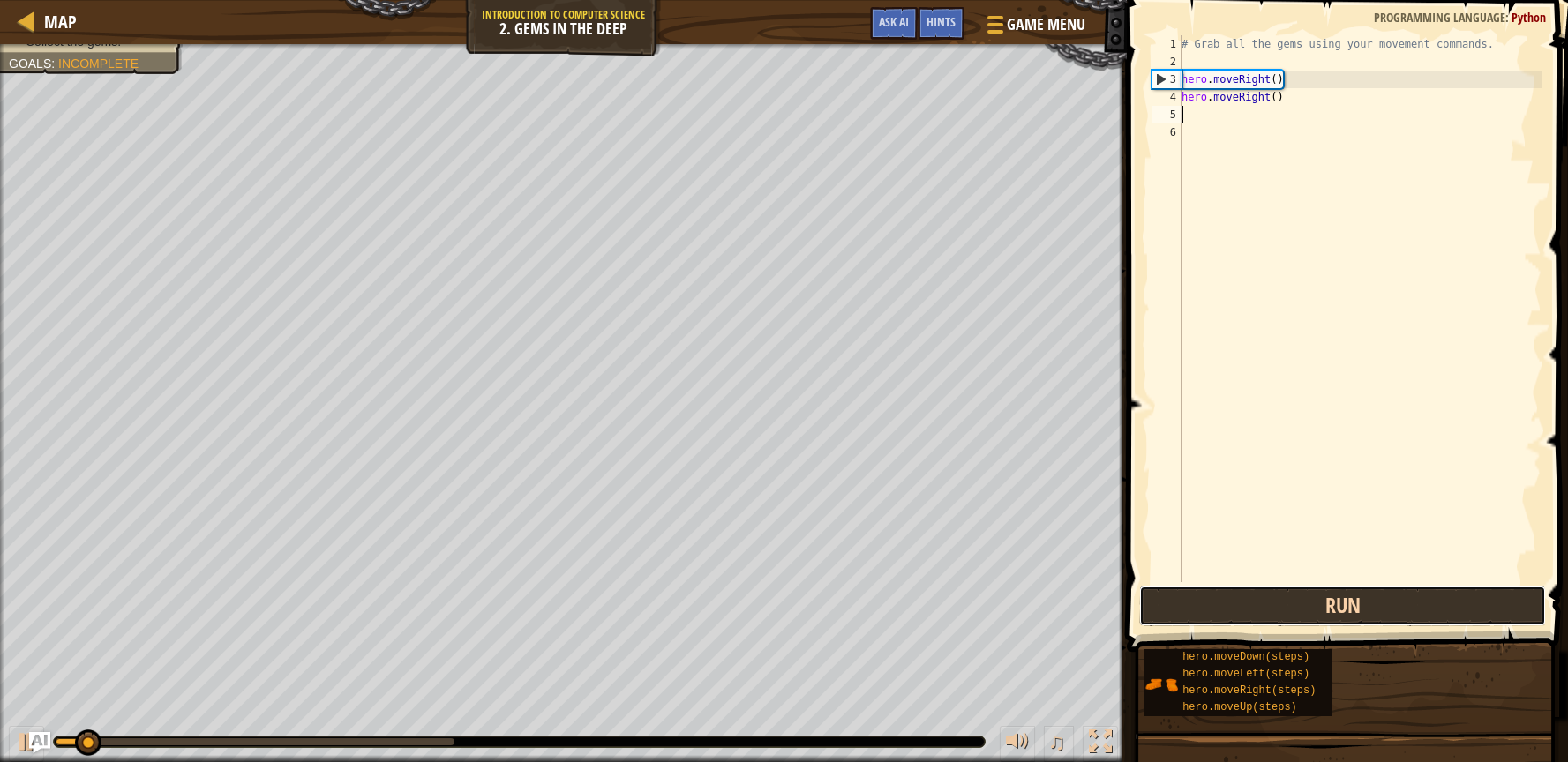
click at [1253, 594] on button "Run" at bounding box center [1342, 606] width 408 height 41
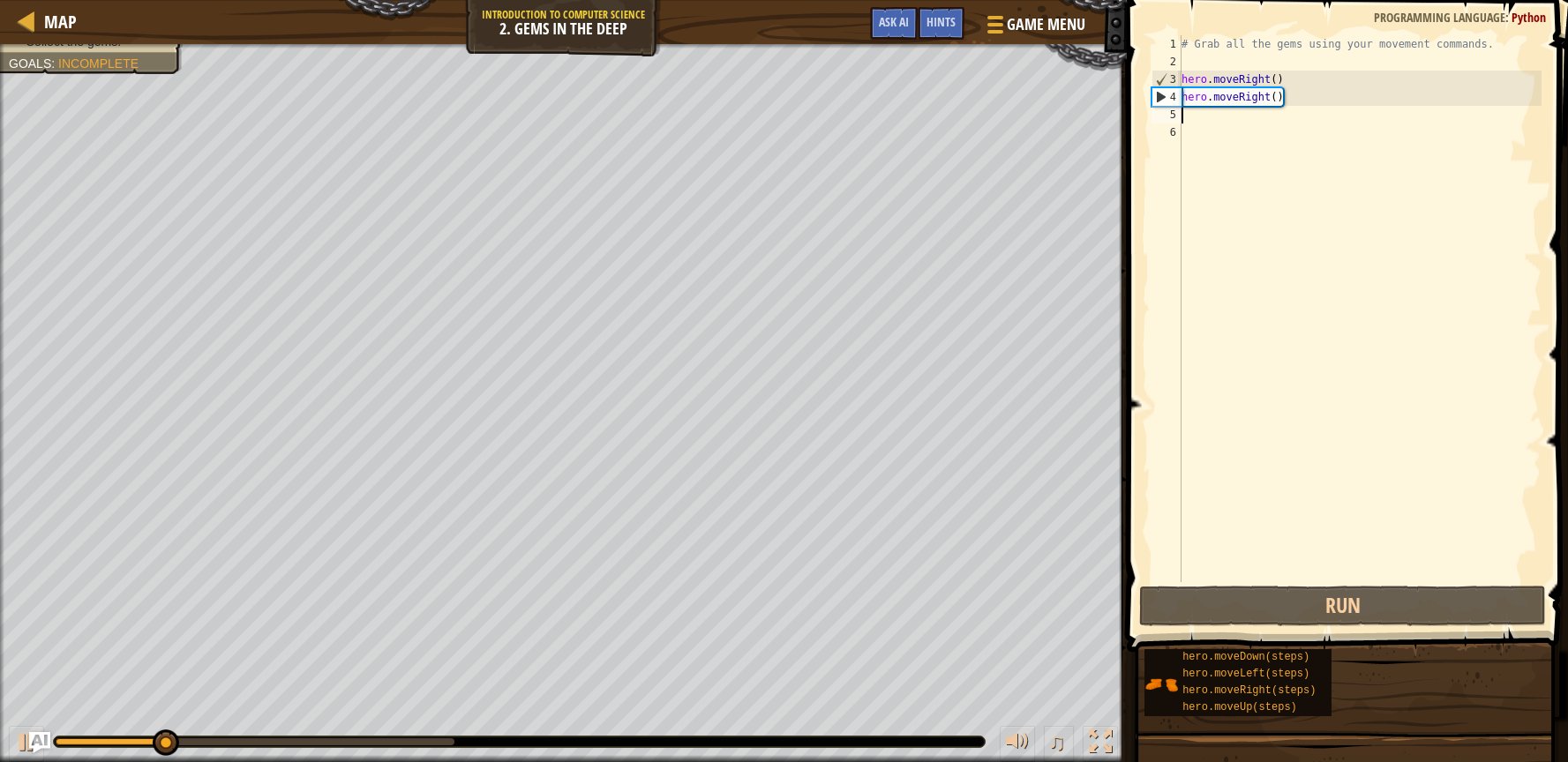
click at [1313, 104] on div "# Grab all the gems using your movement commands. hero . moveRight ( ) hero . m…" at bounding box center [1359, 326] width 364 height 582
type textarea "hero.moveRight()"
click at [1191, 113] on div "# Grab all the gems using your movement commands. hero . moveRight ( ) hero . m…" at bounding box center [1359, 326] width 364 height 582
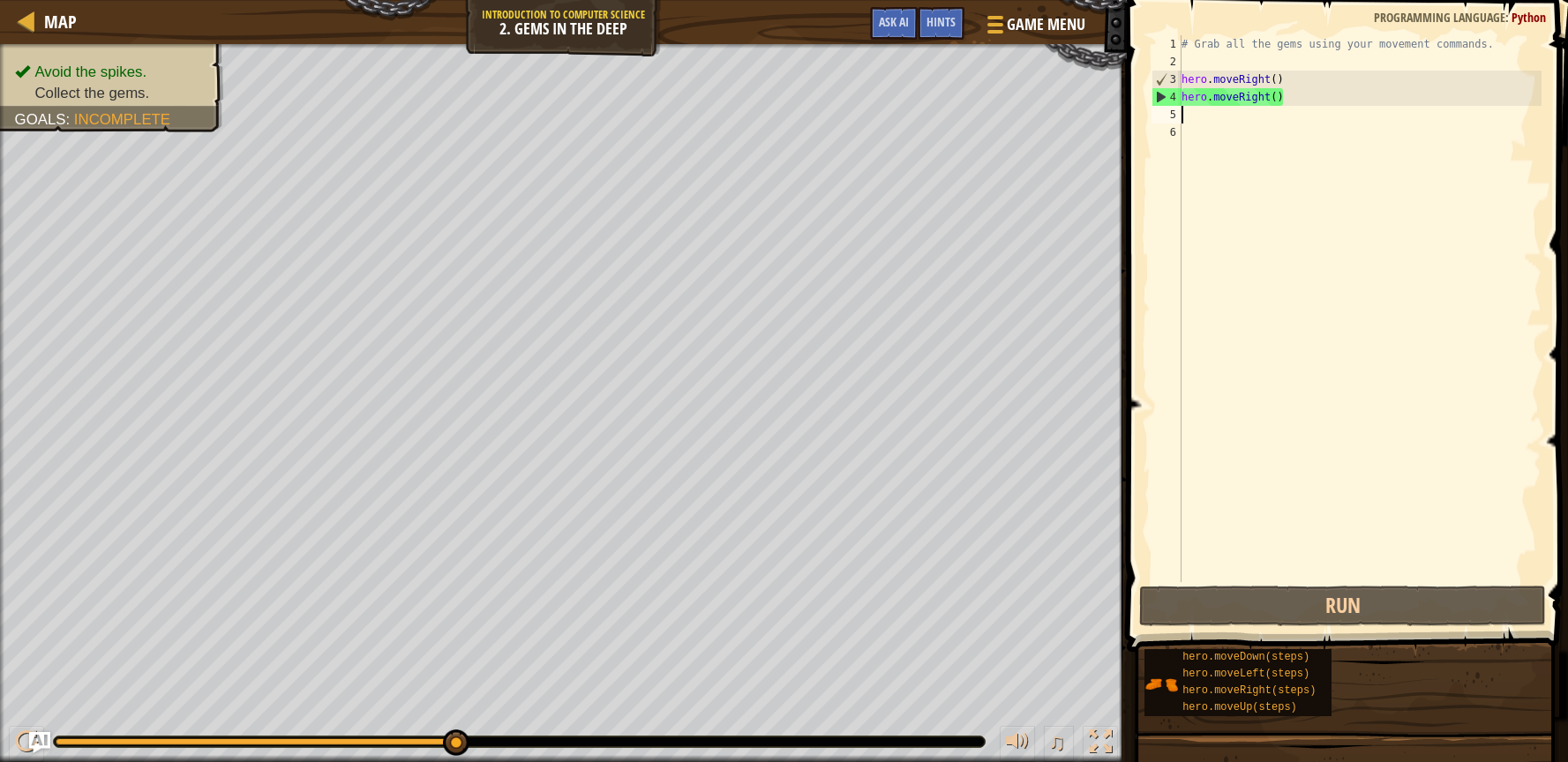
type textarea "h"
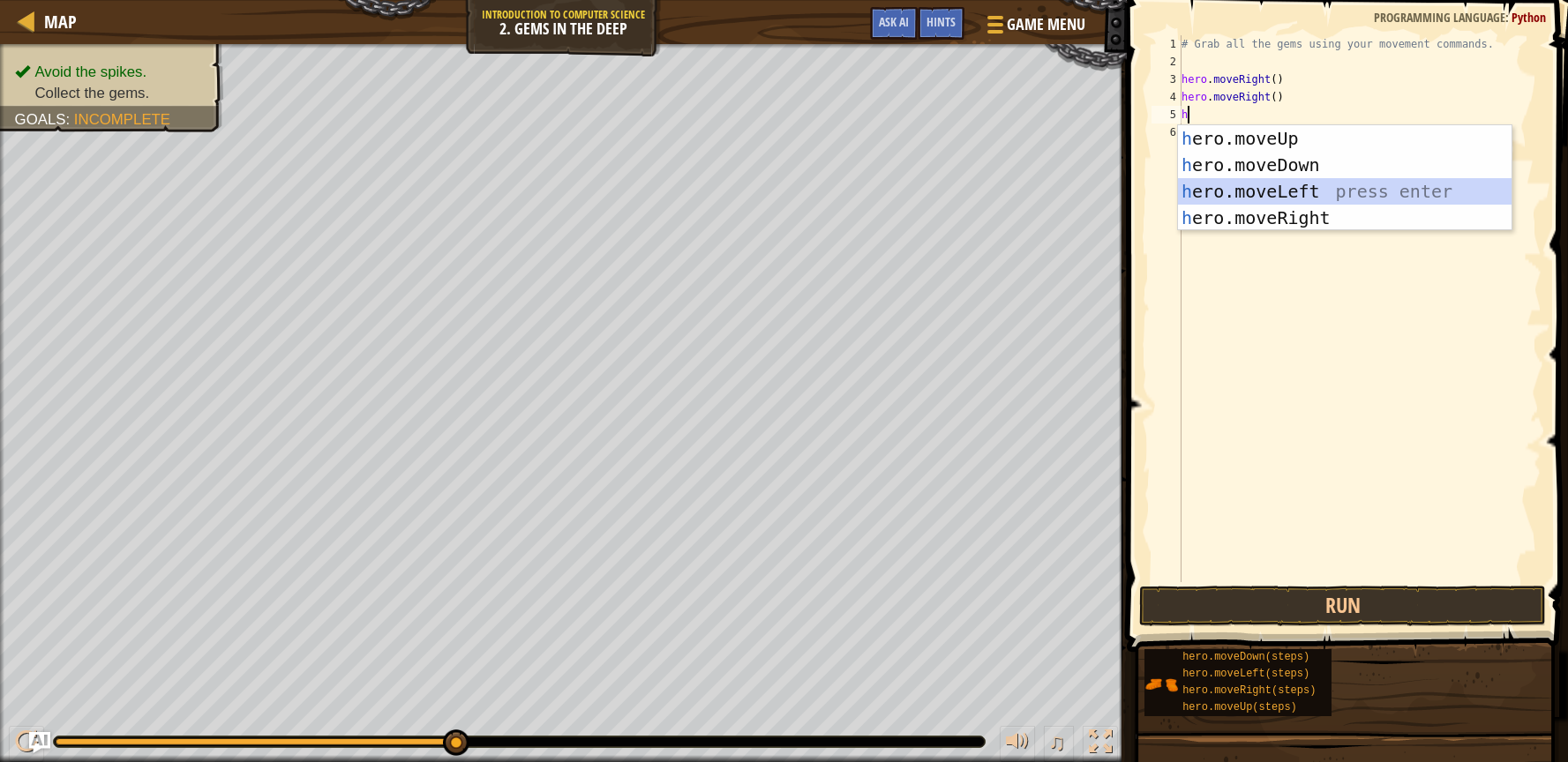
click at [1238, 183] on div "h ero.moveUp press enter h ero.moveDown press enter h ero.moveLeft press enter …" at bounding box center [1344, 204] width 334 height 159
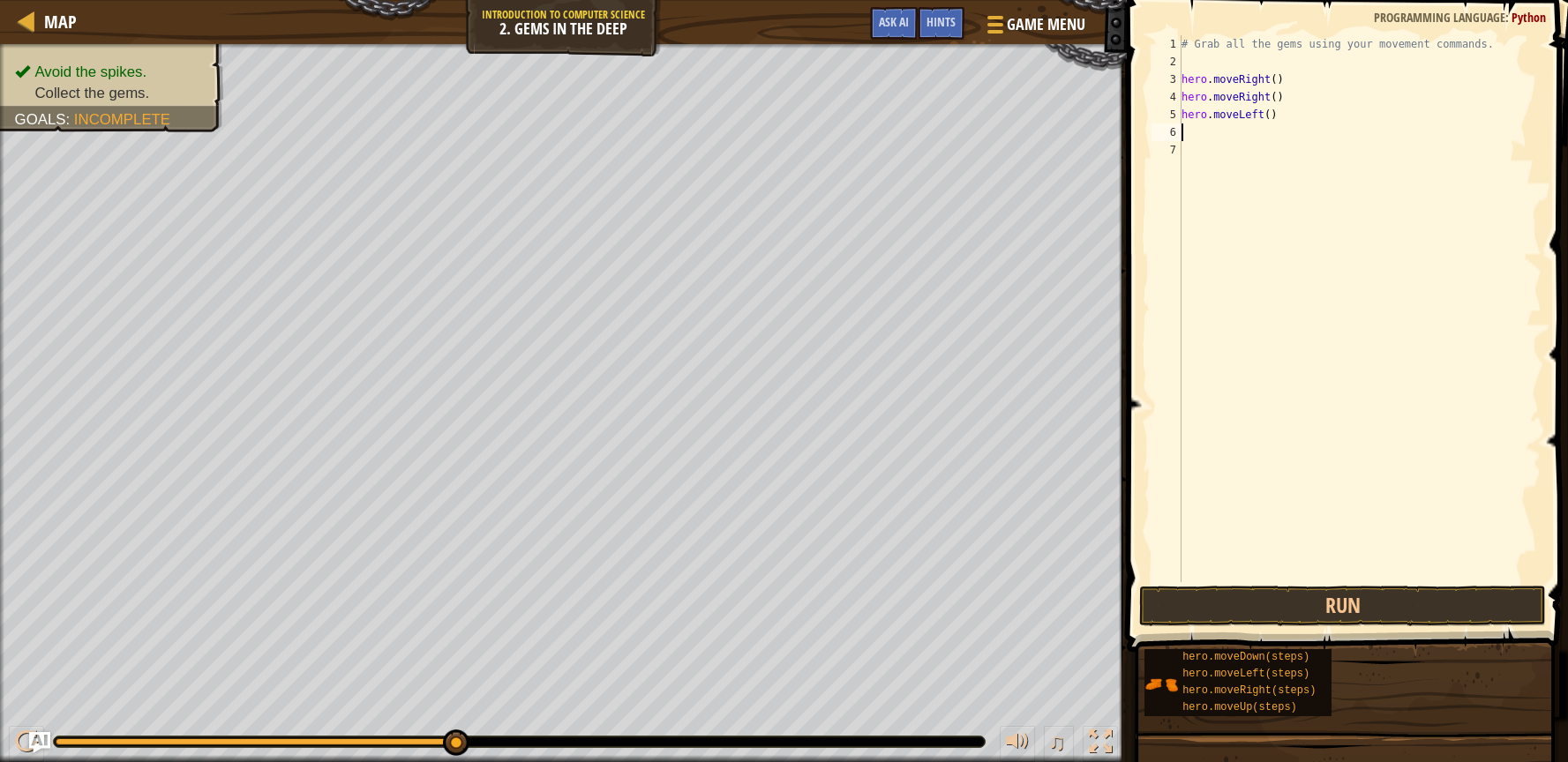
type textarea "h"
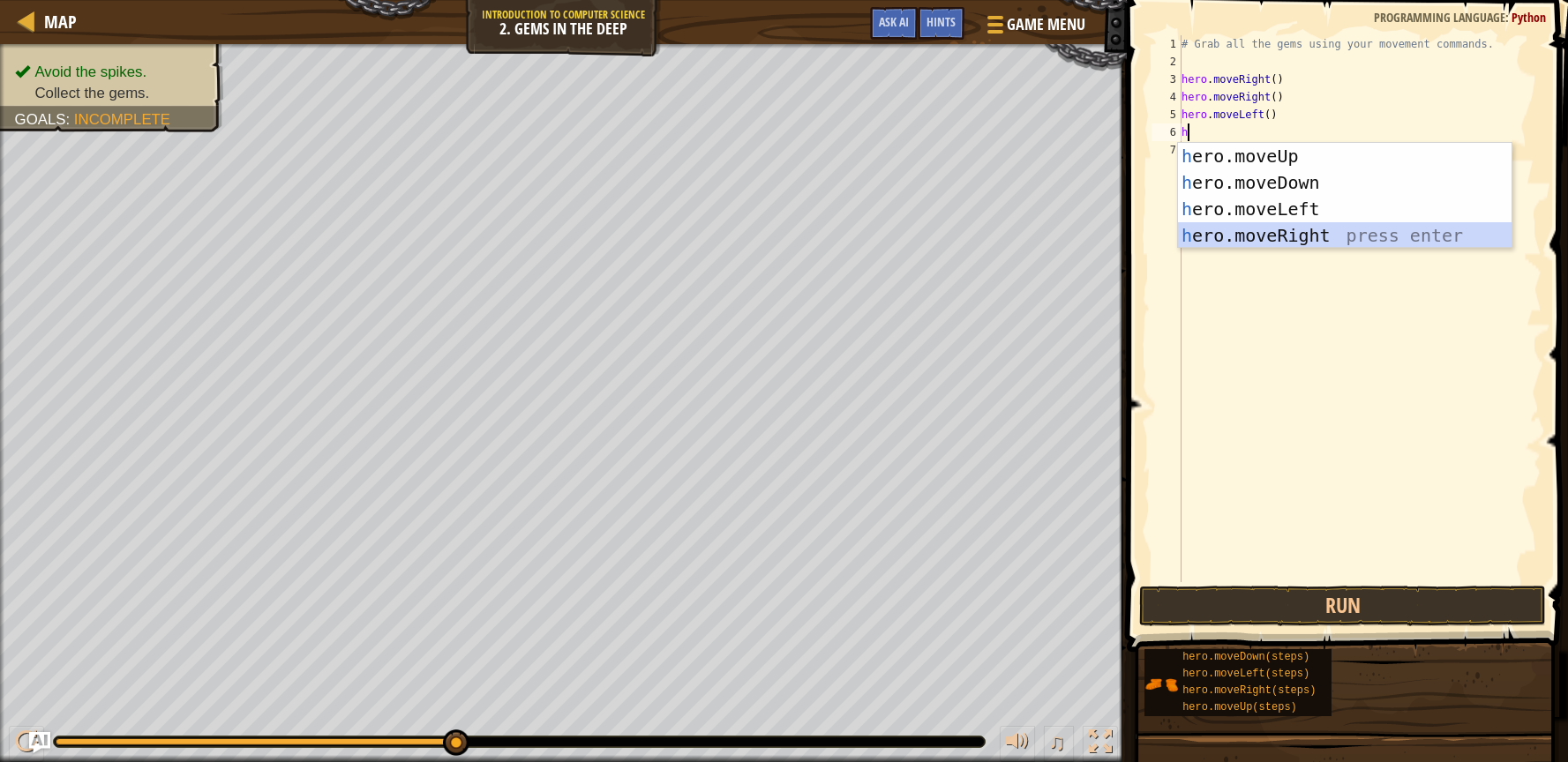
click at [1236, 226] on div "h ero.moveUp press enter h ero.moveDown press enter h ero.moveLeft press enter …" at bounding box center [1344, 223] width 334 height 159
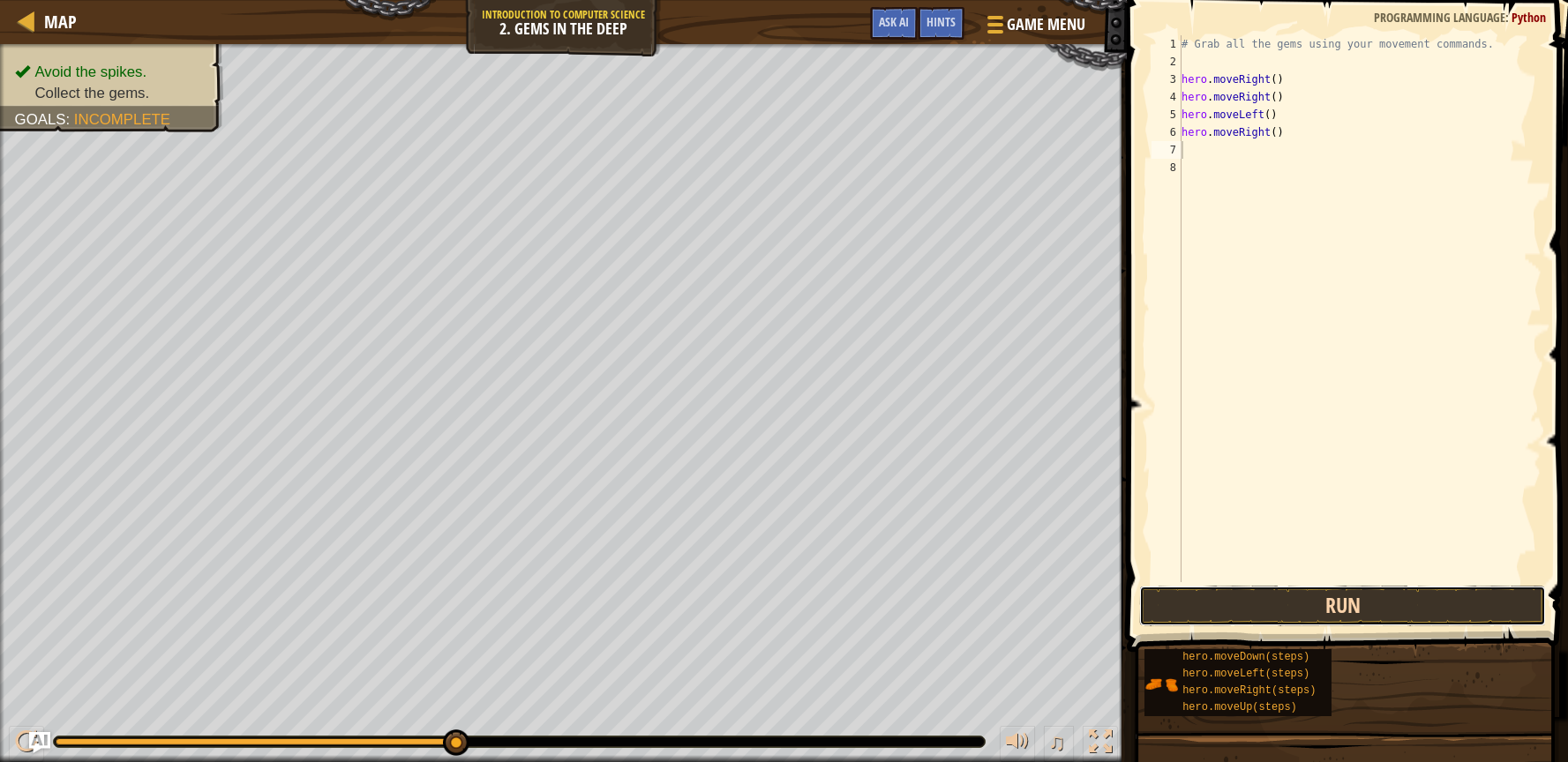
click at [1310, 605] on button "Run" at bounding box center [1342, 606] width 408 height 41
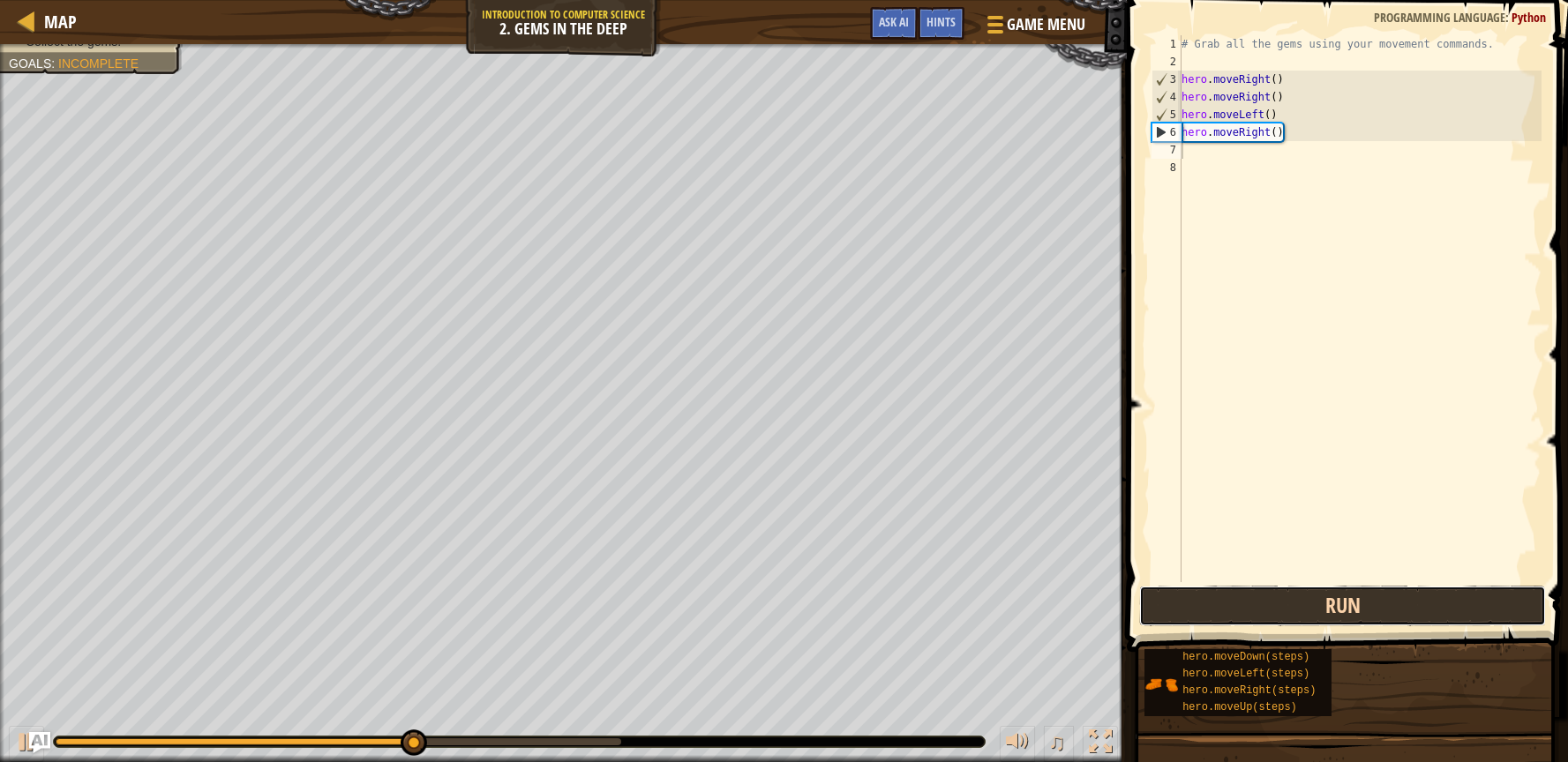
click at [1332, 611] on button "Run" at bounding box center [1342, 606] width 408 height 41
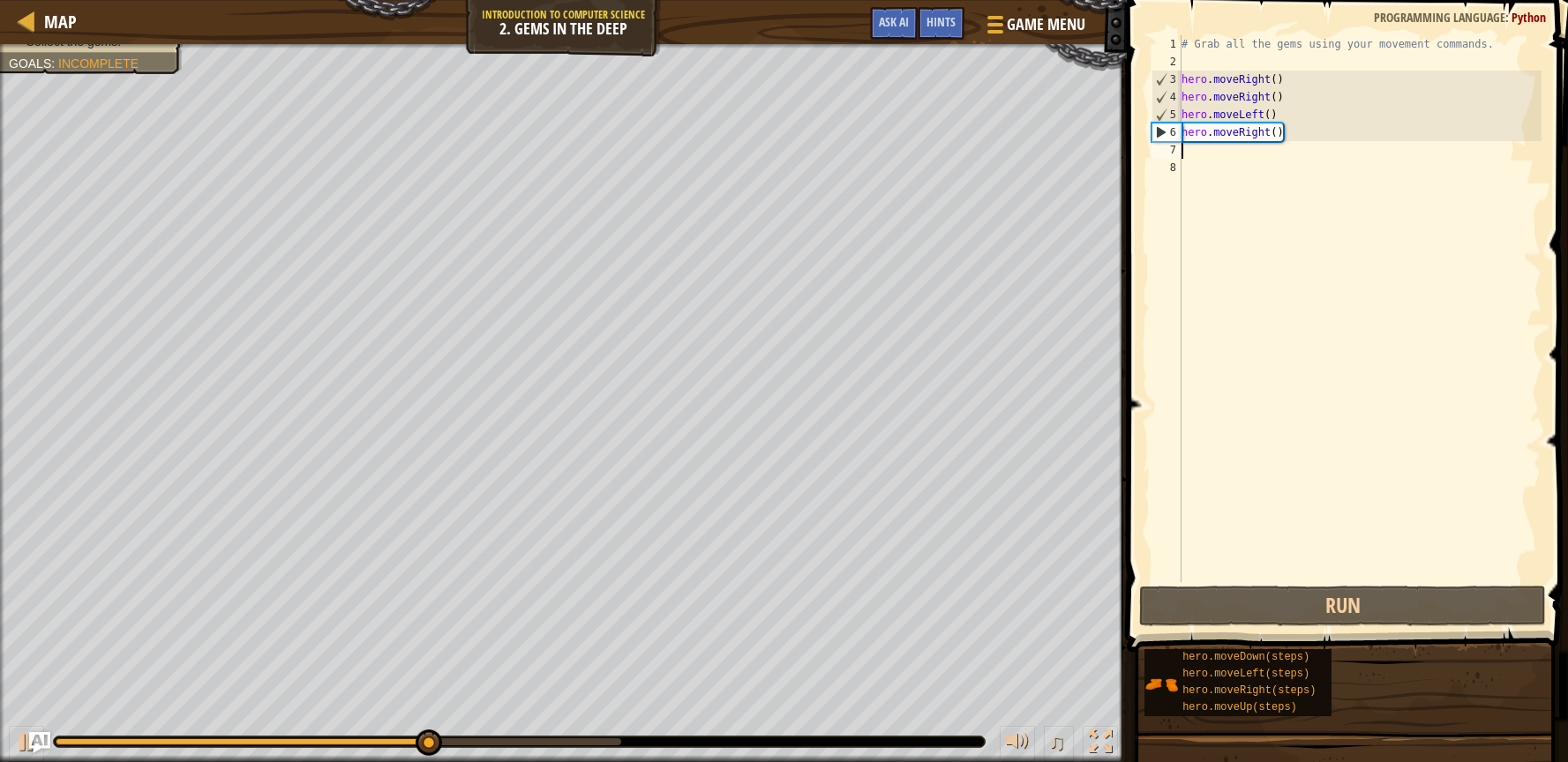
click at [1302, 119] on div "# Grab all the gems using your movement commands. hero . moveRight ( ) hero . m…" at bounding box center [1359, 326] width 364 height 582
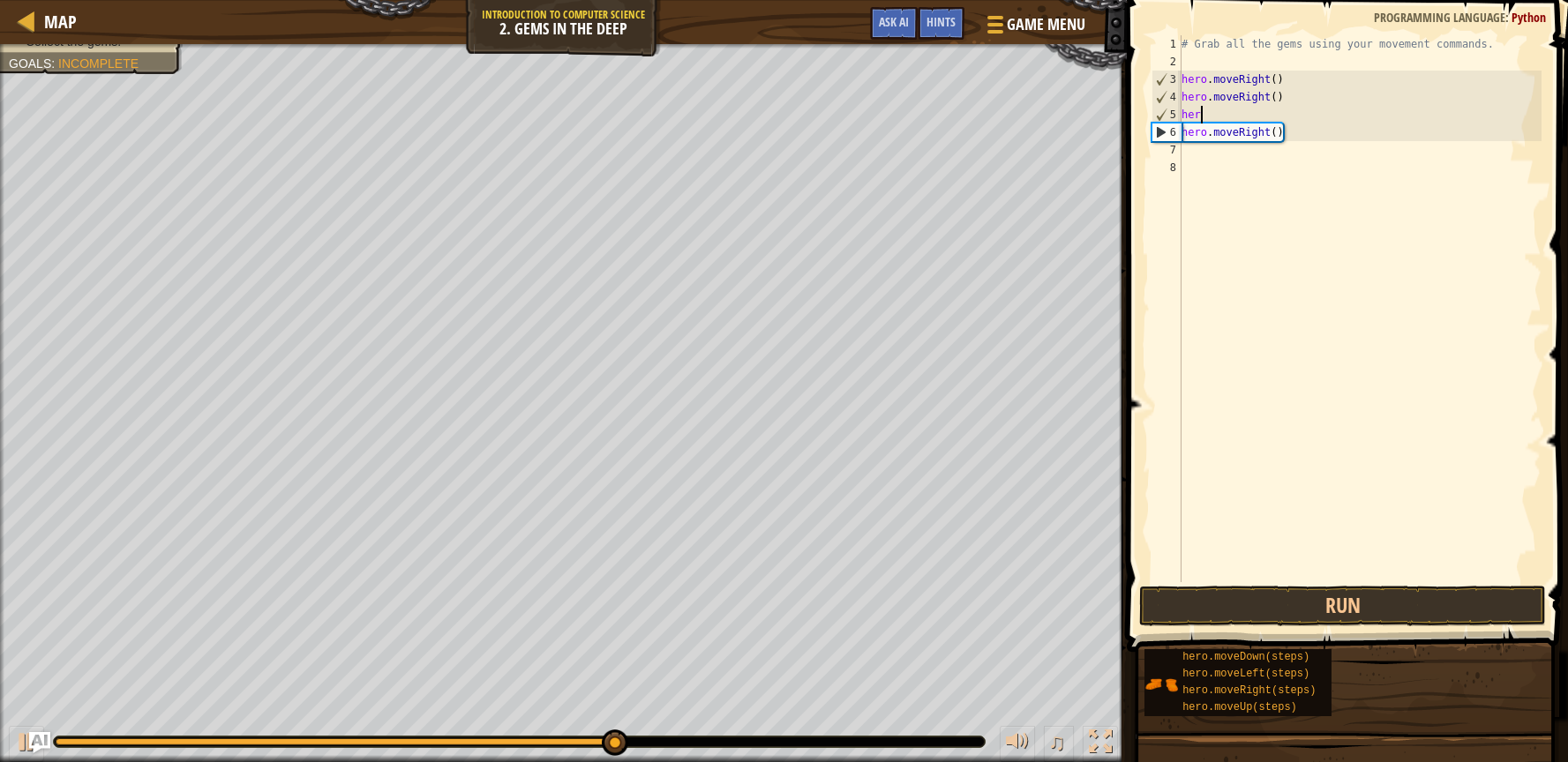
type textarea "h"
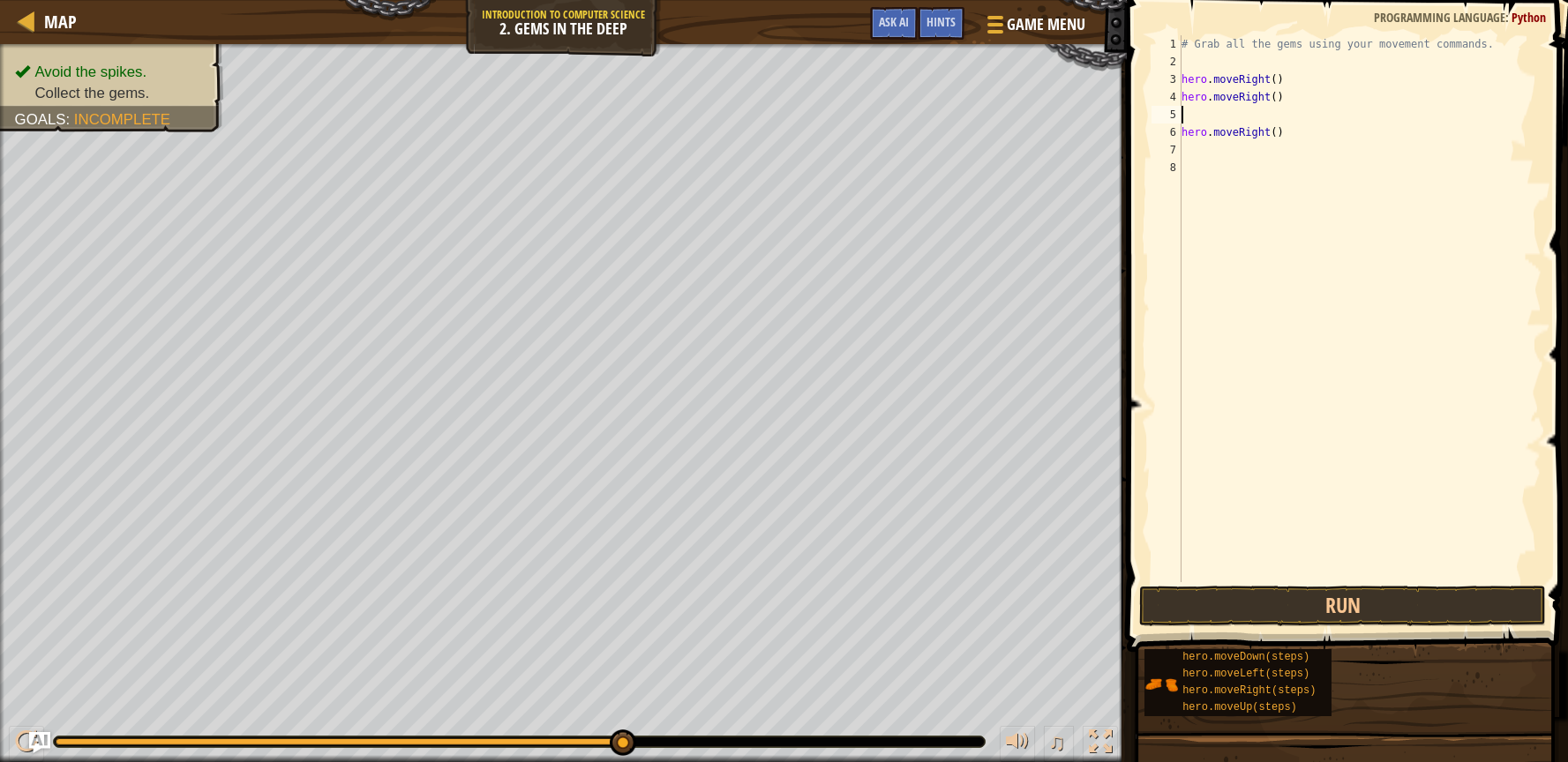
click at [1282, 120] on div "# Grab all the gems using your movement commands. hero . moveRight ( ) hero . m…" at bounding box center [1359, 326] width 364 height 582
click at [1299, 122] on div "# Grab all the gems using your movement commands. hero . moveRight ( ) hero . m…" at bounding box center [1359, 326] width 364 height 582
click at [1291, 128] on div "# Grab all the gems using your movement commands. hero . moveRight ( ) hero . m…" at bounding box center [1359, 326] width 364 height 582
type textarea "h"
click at [1204, 112] on div "# Grab all the gems using your movement commands. hero . moveRight ( ) hero . m…" at bounding box center [1359, 326] width 364 height 582
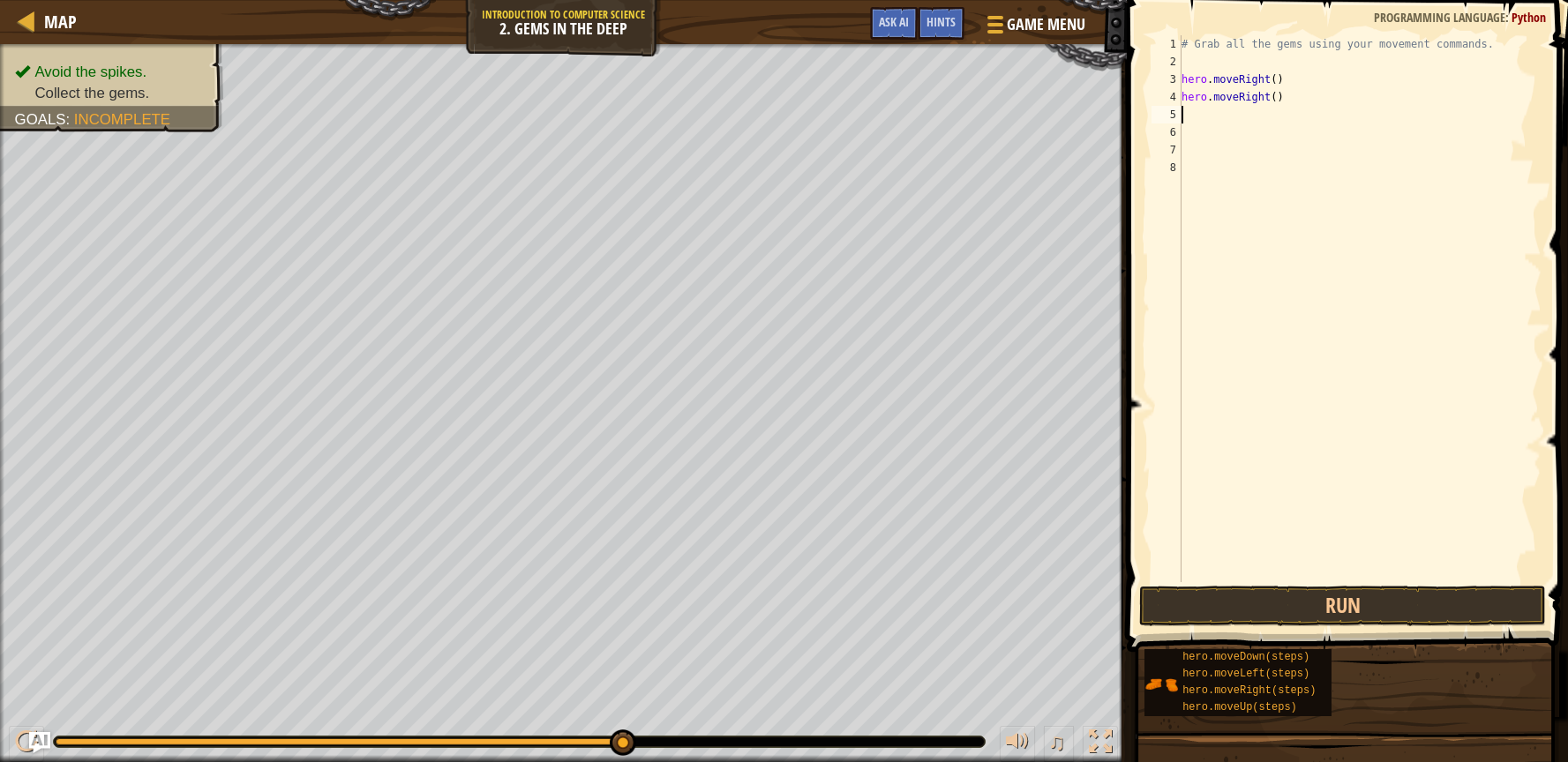
type textarea "f"
type textarea "h"
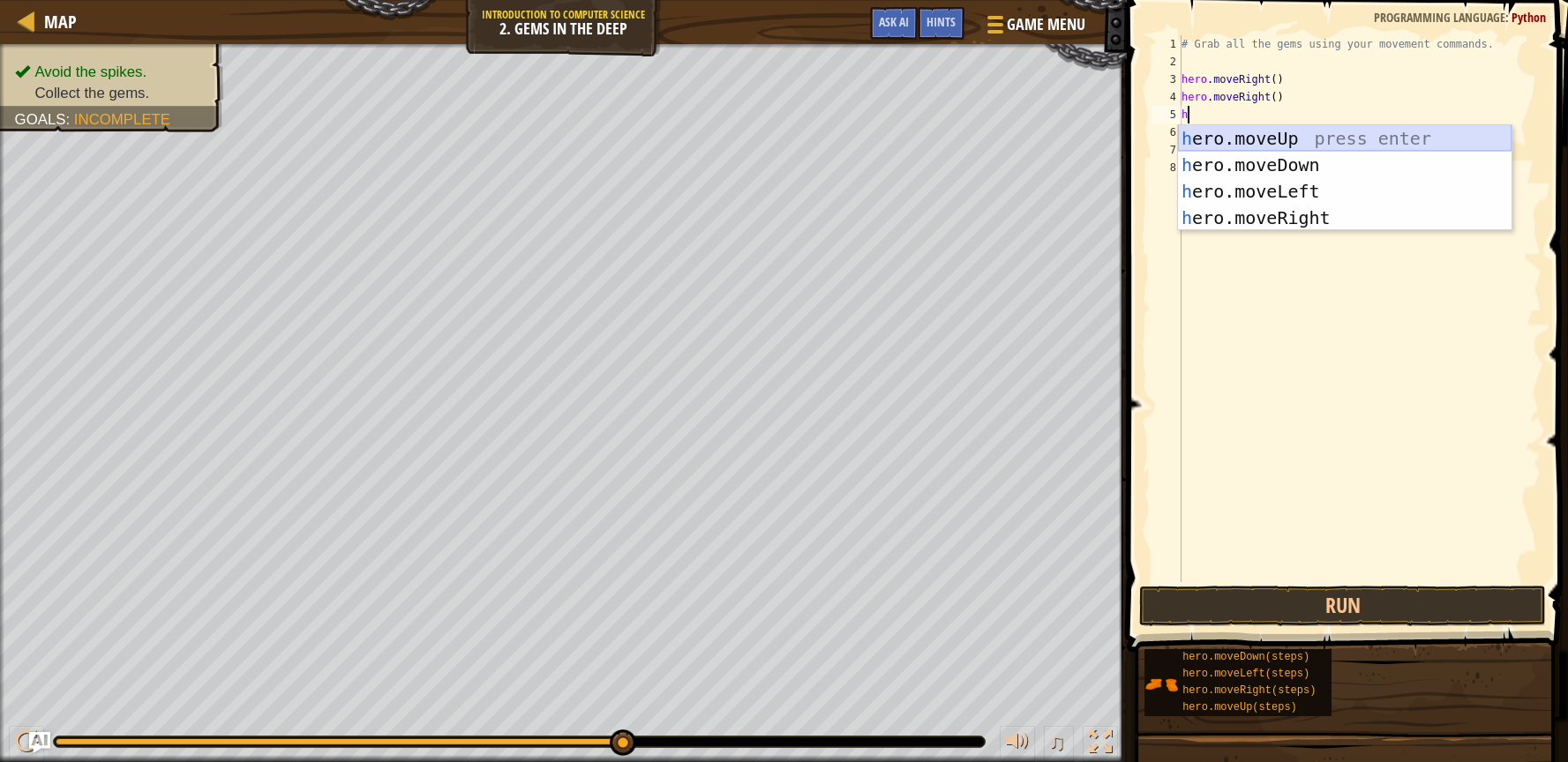
click at [1260, 127] on div "h ero.moveUp press enter h ero.moveDown press enter h ero.moveLeft press enter …" at bounding box center [1344, 204] width 334 height 159
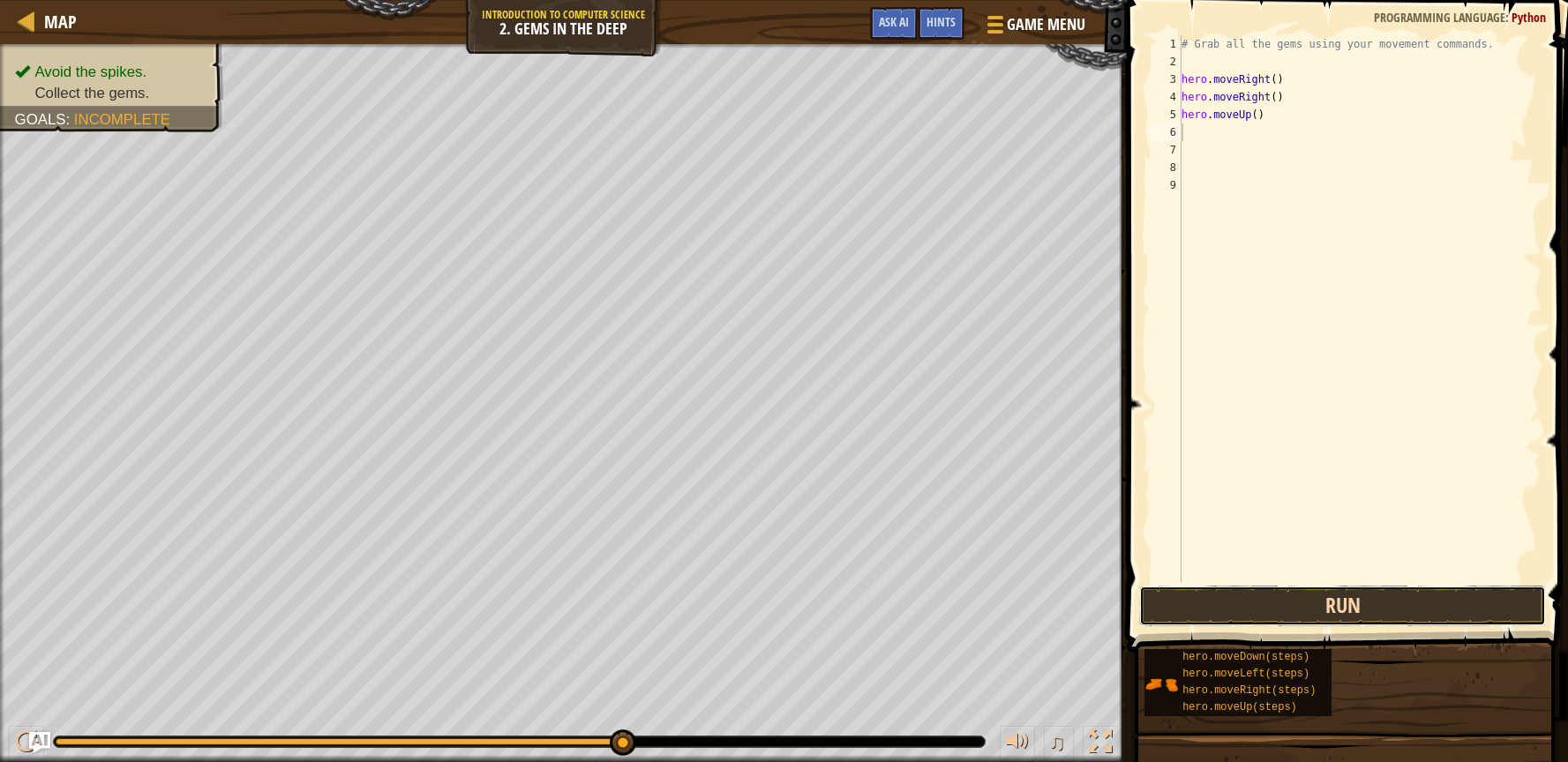
click at [1205, 608] on button "Run" at bounding box center [1342, 606] width 408 height 41
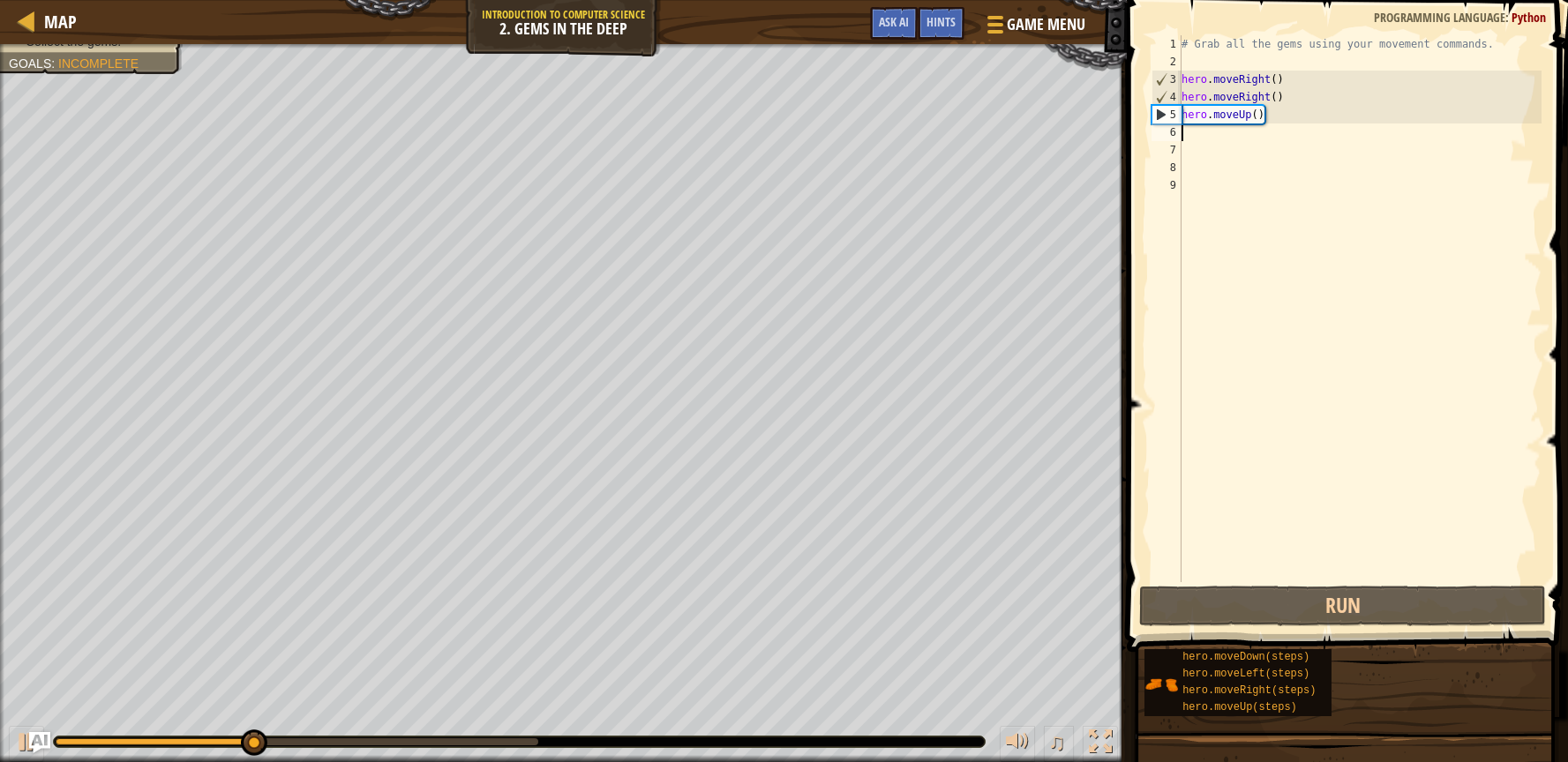
click at [1216, 136] on div "# Grab all the gems using your movement commands. hero . moveRight ( ) hero . m…" at bounding box center [1359, 326] width 364 height 582
type textarea "h"
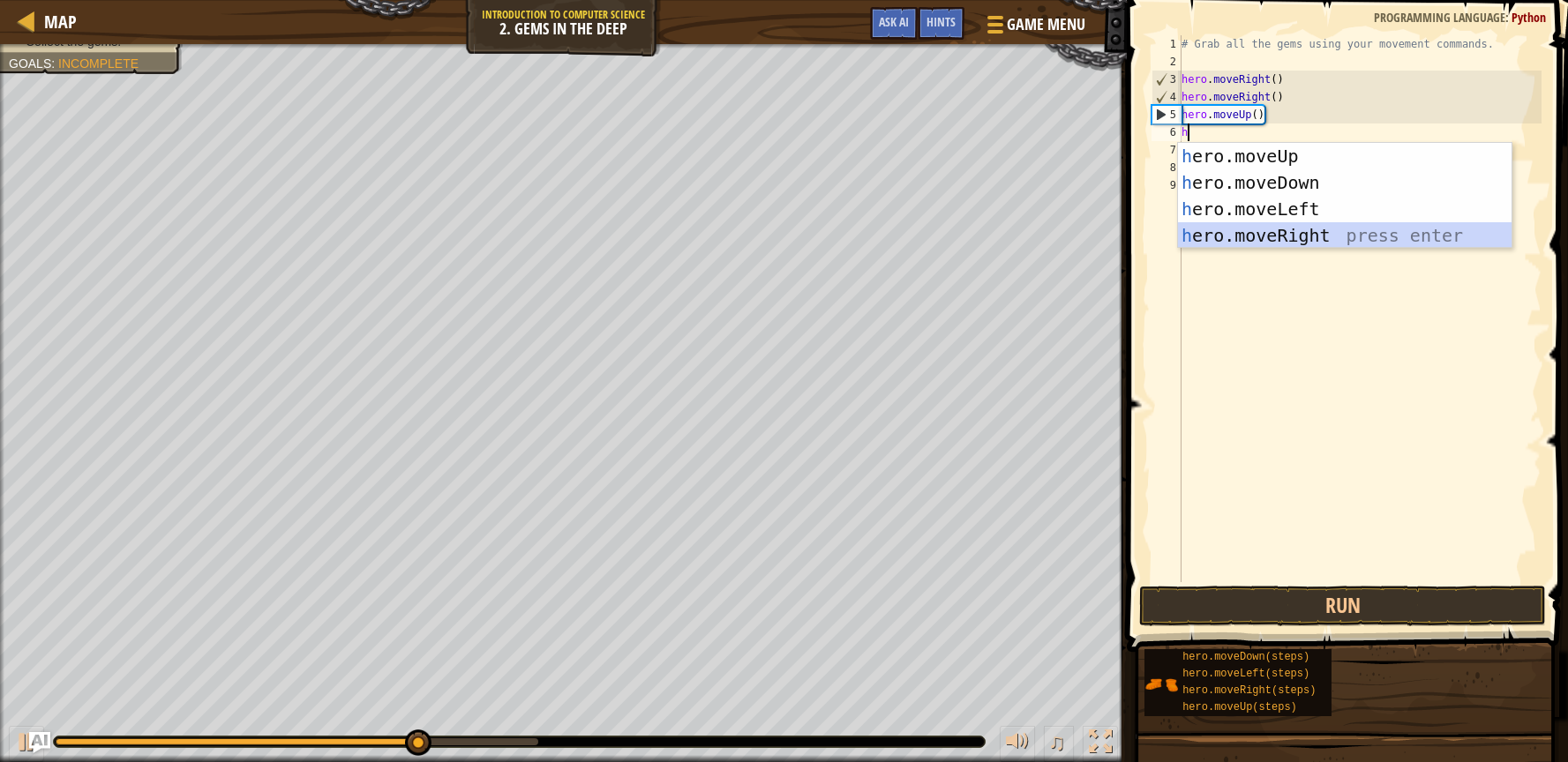
click at [1247, 236] on div "h ero.moveUp press enter h ero.moveDown press enter h ero.moveLeft press enter …" at bounding box center [1344, 223] width 334 height 159
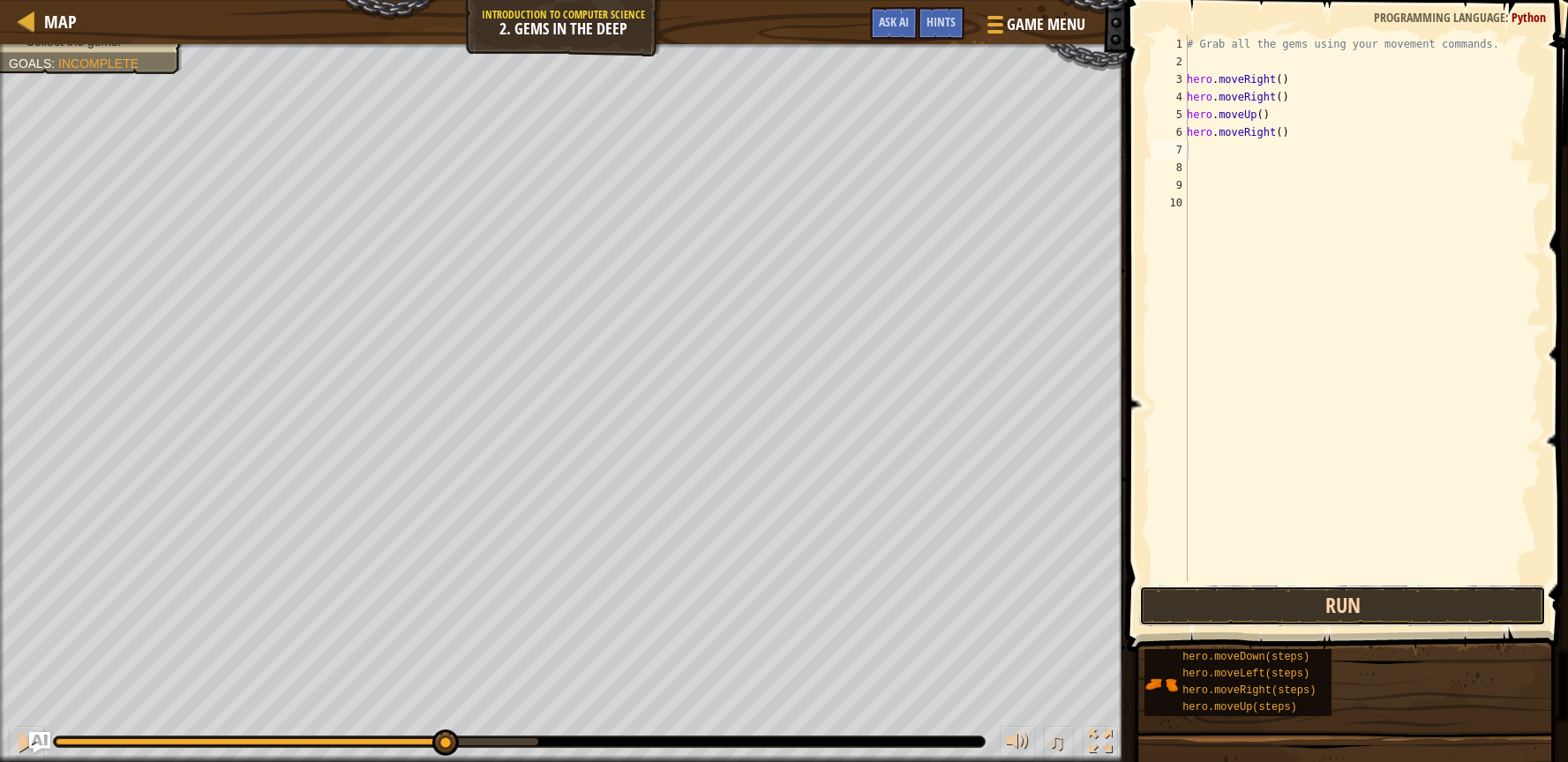
click at [1287, 596] on button "Run" at bounding box center [1342, 606] width 408 height 41
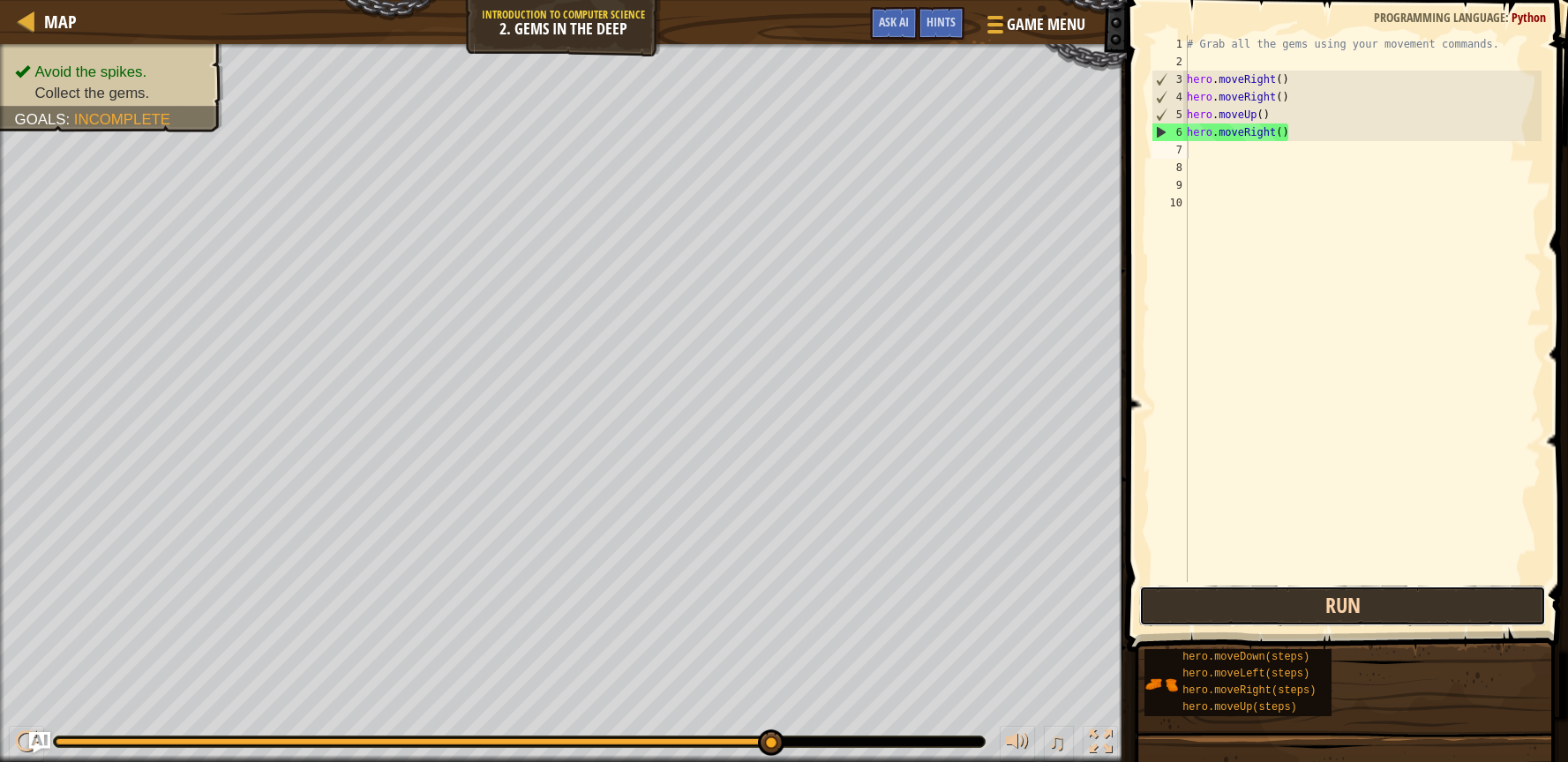
click at [1224, 601] on button "Run" at bounding box center [1342, 606] width 408 height 41
